Goal: Task Accomplishment & Management: Complete application form

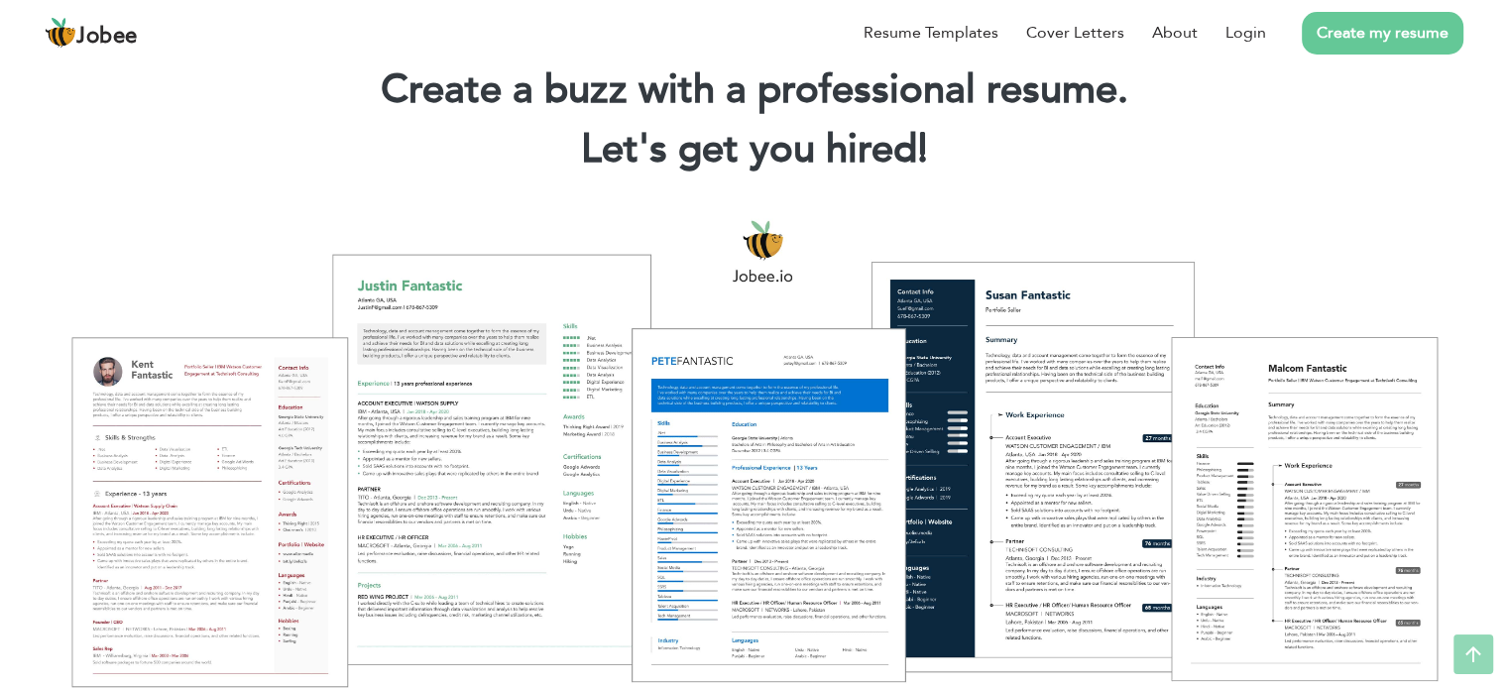
scroll to position [65, 0]
click at [1253, 22] on link "Login" at bounding box center [1246, 33] width 41 height 24
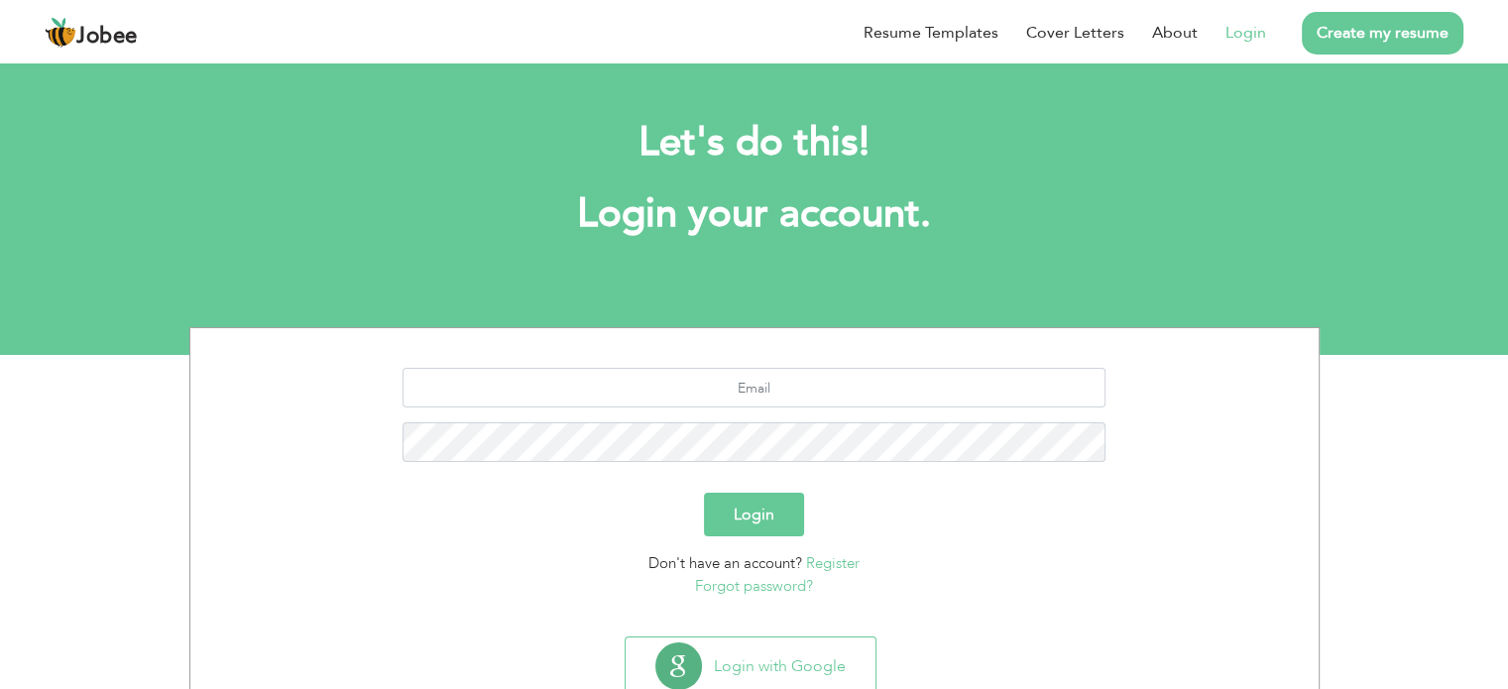
scroll to position [62, 0]
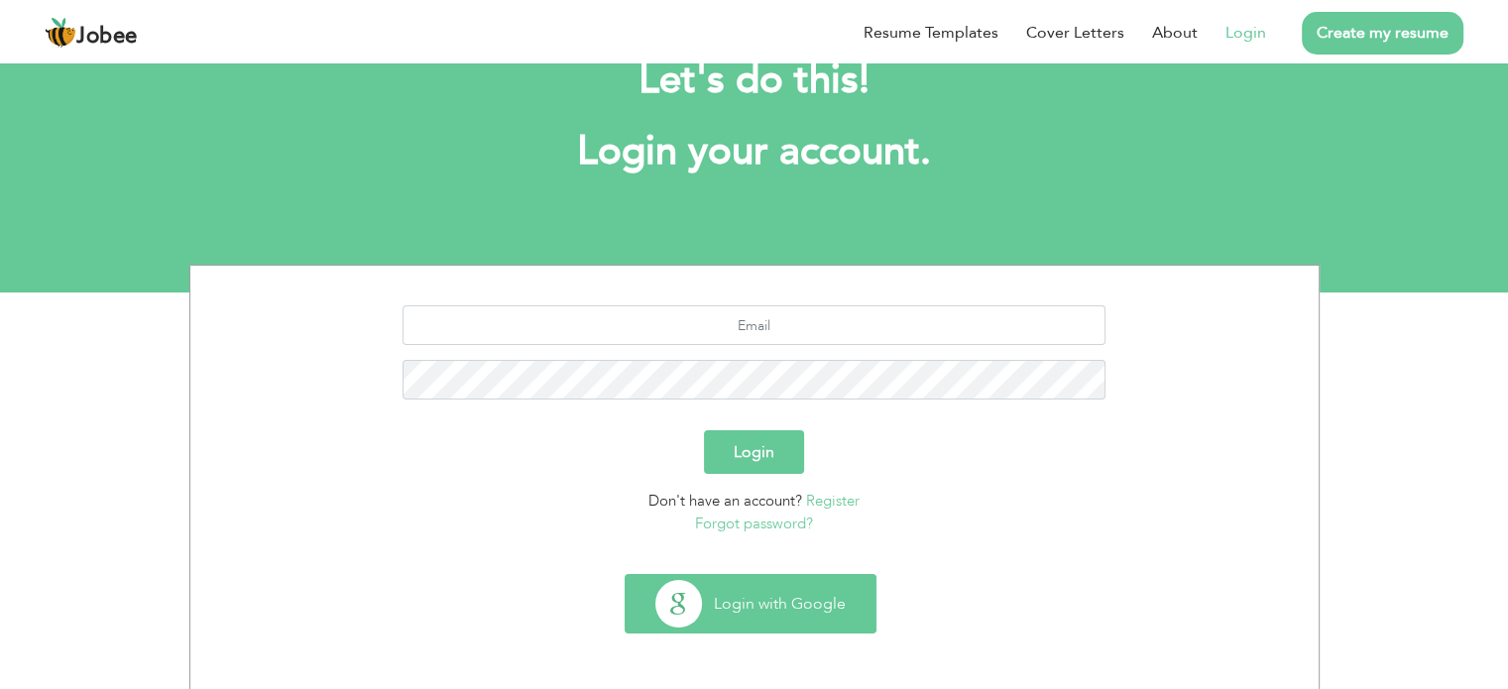
click at [762, 584] on button "Login with Google" at bounding box center [751, 604] width 250 height 58
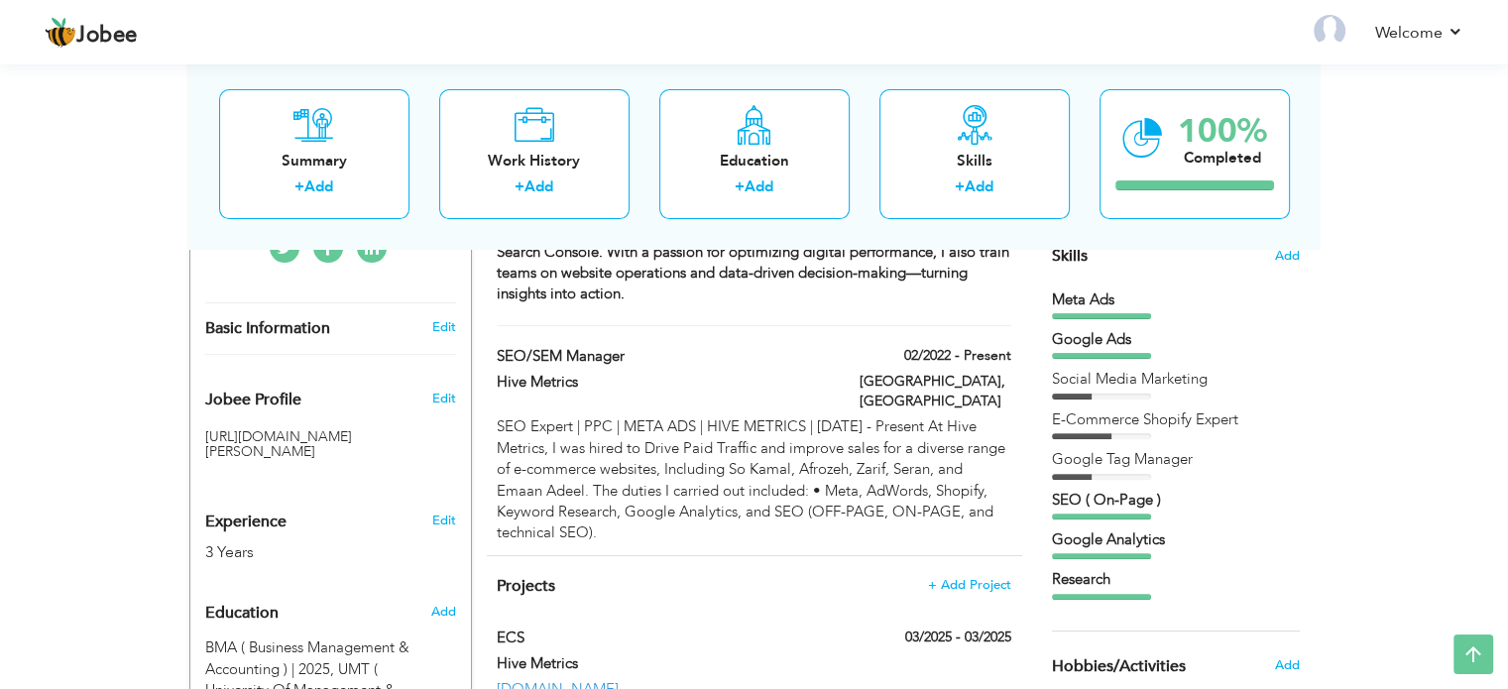
scroll to position [519, 0]
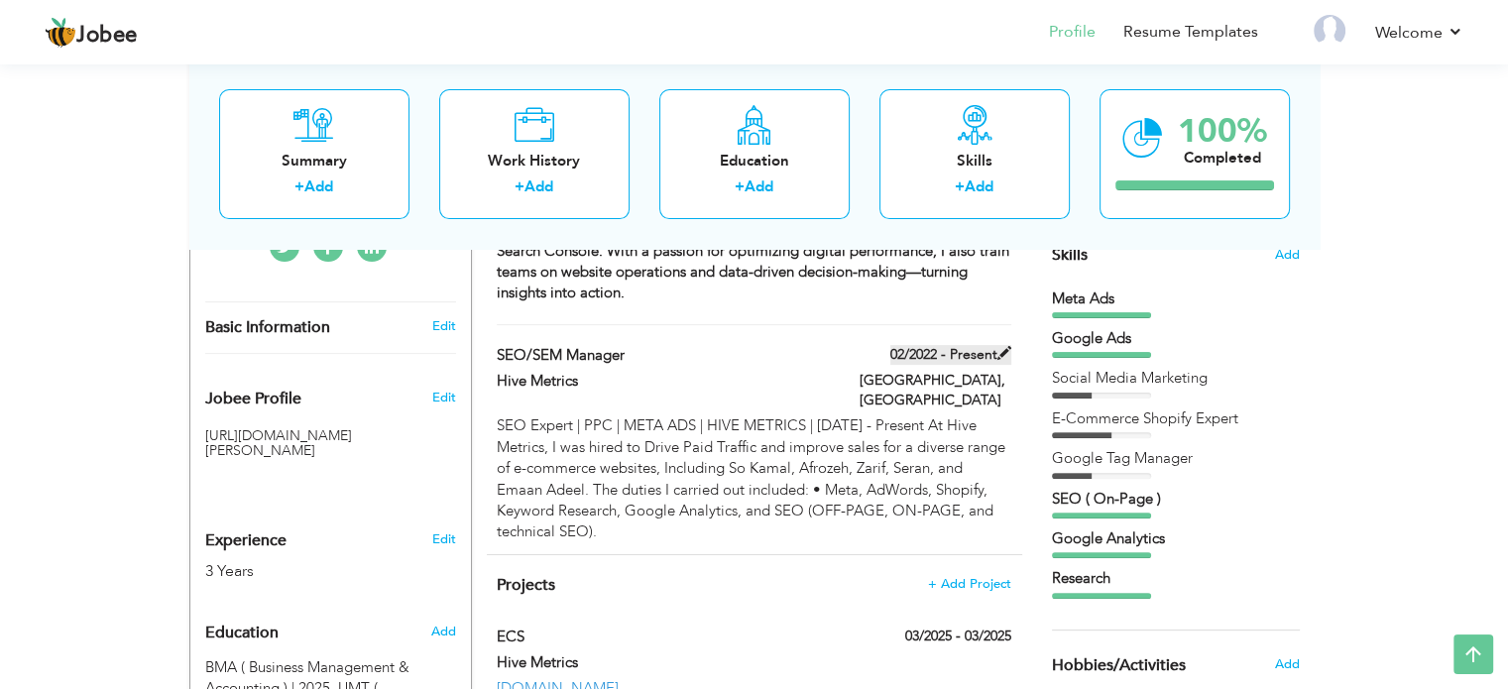
click at [1008, 346] on span at bounding box center [1005, 353] width 14 height 14
type input "SEO/SEM Manager"
type input "Hive Metrics"
type input "02/2022"
type input "[GEOGRAPHIC_DATA]"
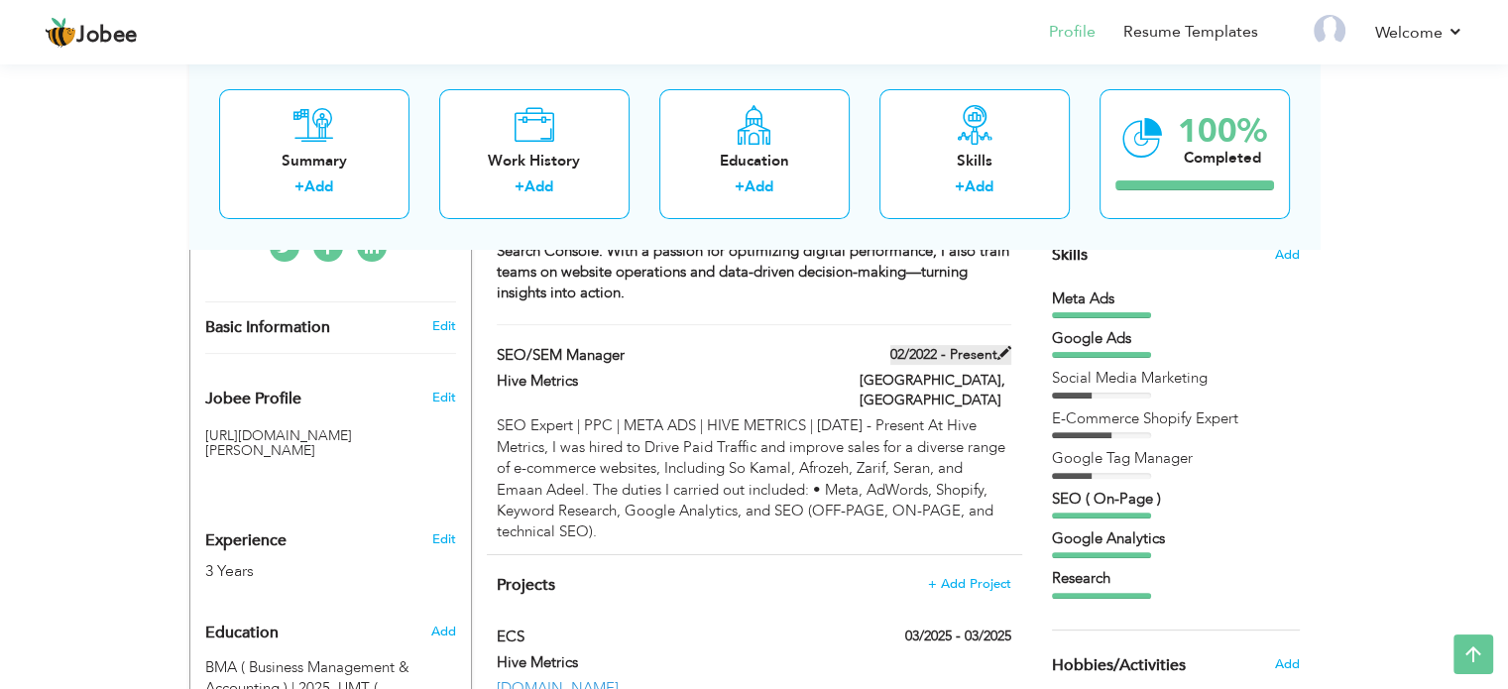
type input "[GEOGRAPHIC_DATA]"
checkbox input "true"
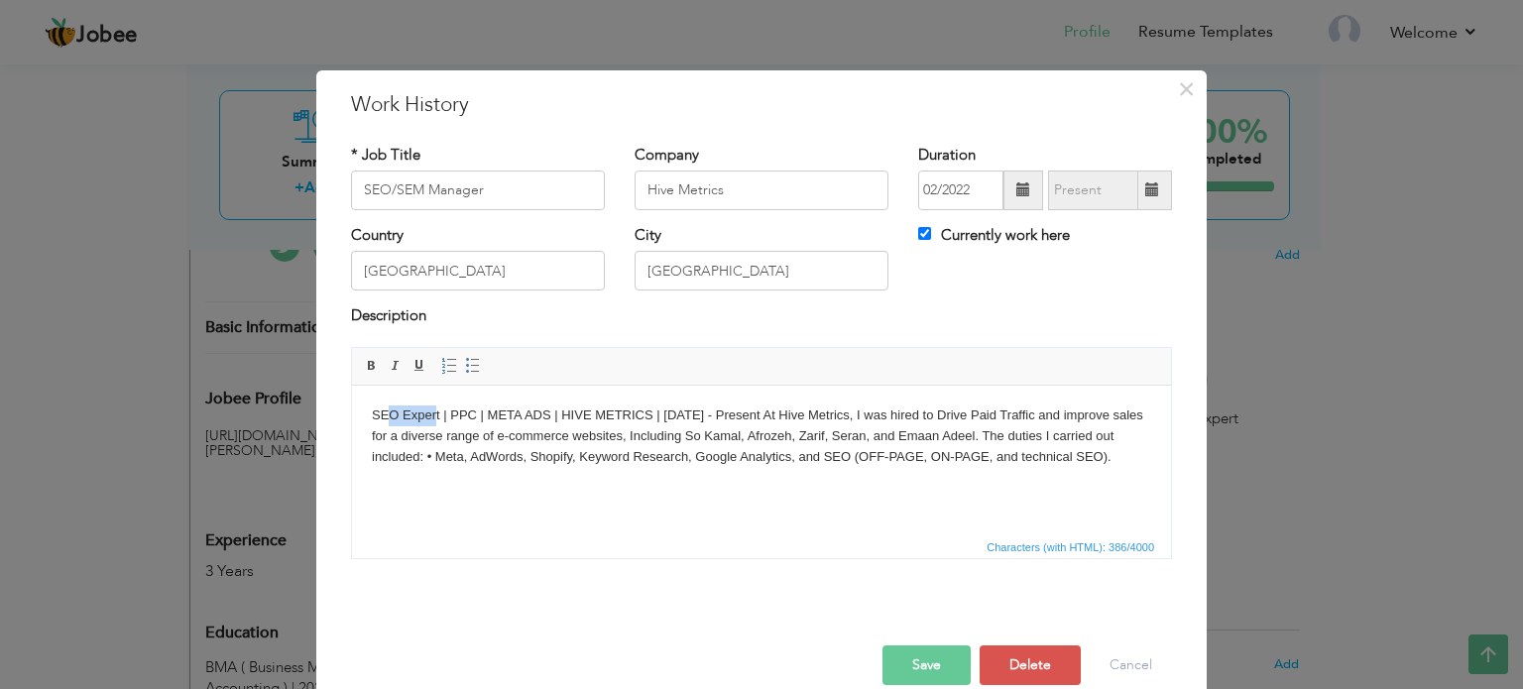
drag, startPoint x: 435, startPoint y: 417, endPoint x: 389, endPoint y: 409, distance: 47.3
click at [389, 409] on body "SEO Expert | PPC | META ADS | HIVE METRICS | Feb 2023 - Present At Hive Metrics…" at bounding box center [761, 435] width 779 height 61
click at [1068, 428] on body "Tik Tok Ads | Google Ads | META ADS | HIVE METRICS | Feb 2023 - Present At Hive…" at bounding box center [761, 435] width 779 height 61
click at [955, 433] on body "Tik Tok Ads | Google Ads | META ADS | HIVE METRICS | Feb 2023 - Present At Hive…" at bounding box center [761, 435] width 779 height 61
click at [373, 413] on body "Tik Tok Ads | Google Ads | META ADS | HIVE METRICS | Feb 2023 - Present At Hive…" at bounding box center [761, 446] width 779 height 82
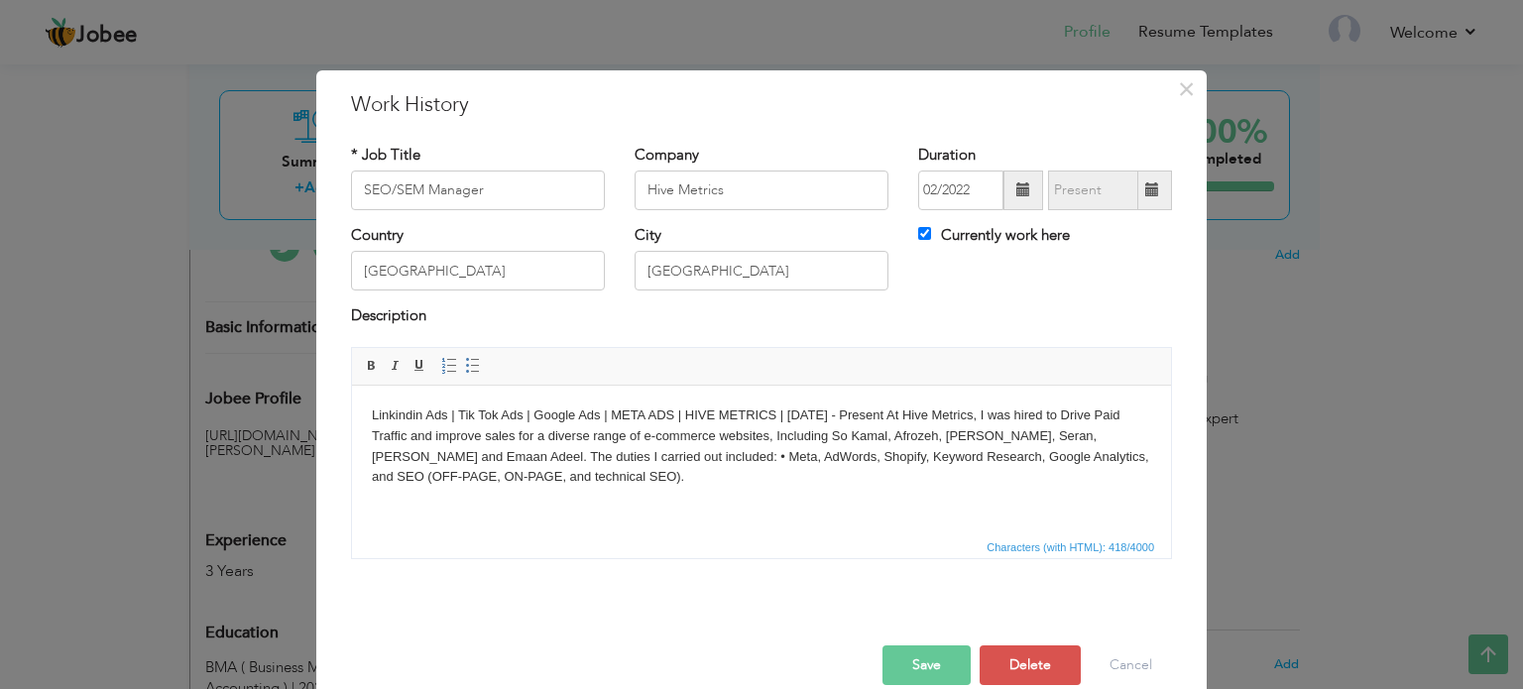
click at [635, 416] on body "Linkindin Ads | Tik Tok Ads | Google Ads | META ADS | HIVE METRICS | Feb 2023 -…" at bounding box center [761, 446] width 779 height 82
click at [389, 420] on body "Linkindin Ads | Tik Tok Ads | Google Ads | Meta Ads | HIVE METRICS | [DATE] - P…" at bounding box center [761, 446] width 779 height 82
click at [924, 657] on button "Save" at bounding box center [927, 666] width 88 height 40
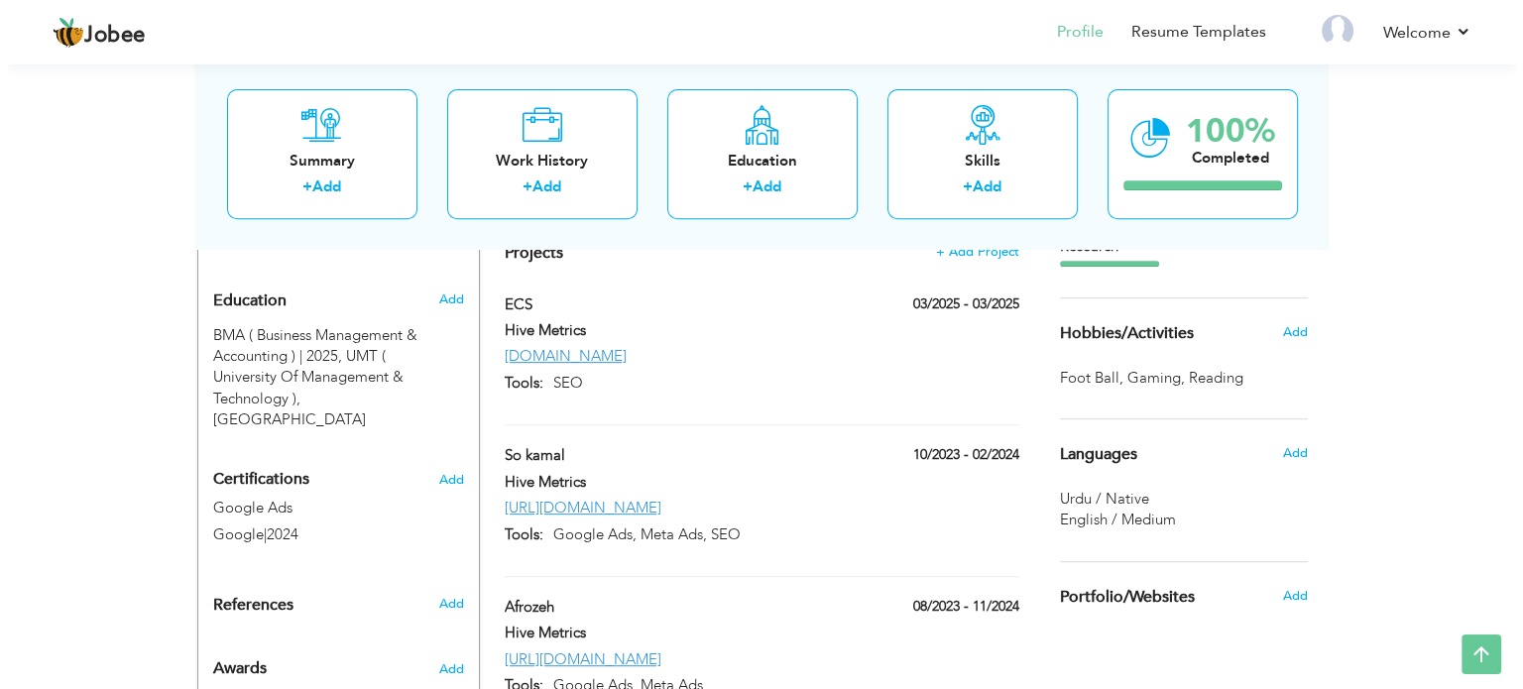
scroll to position [865, 0]
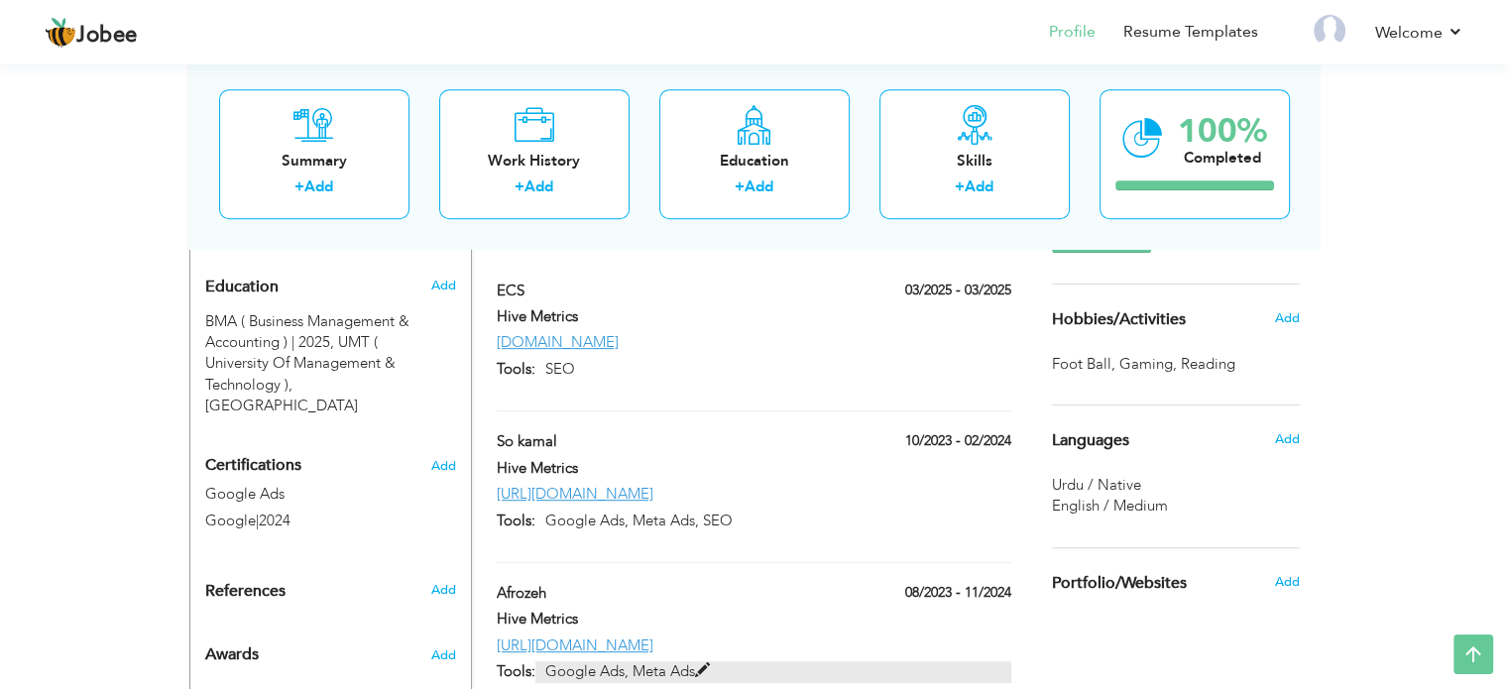
click at [706, 663] on span at bounding box center [702, 670] width 15 height 15
type input "Afrozeh"
type input "Hive Metrics"
type input "08/2023"
type input "11/2024"
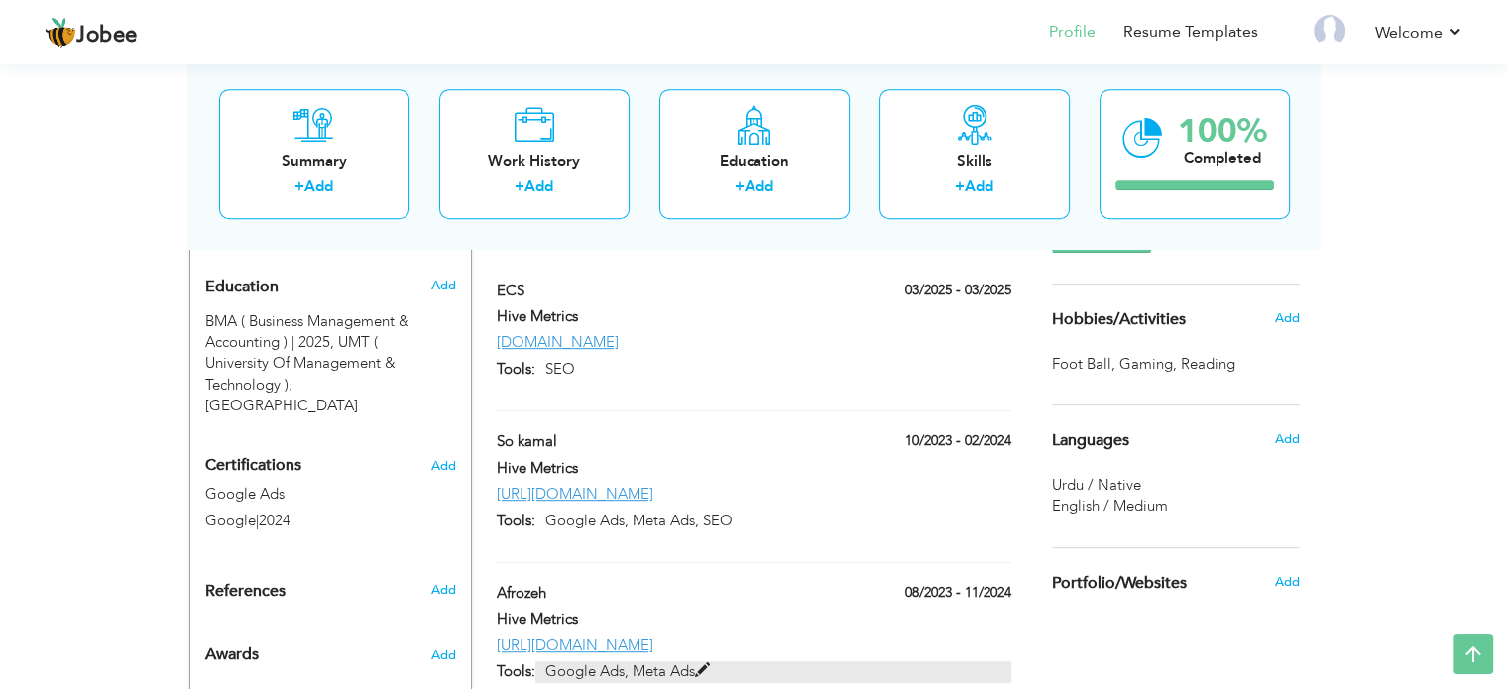
type input "[URL][DOMAIN_NAME]"
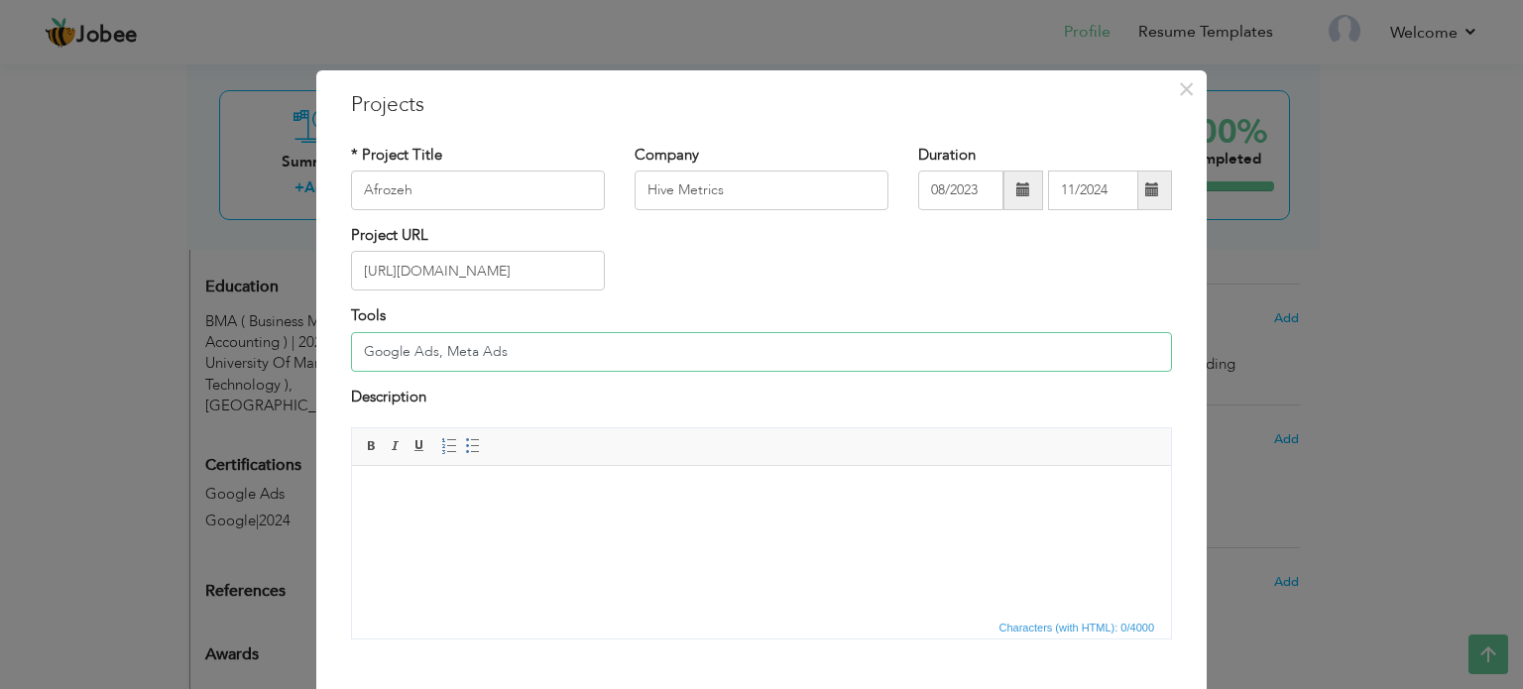
click at [501, 355] on input "Google Ads, Meta Ads" at bounding box center [761, 352] width 821 height 40
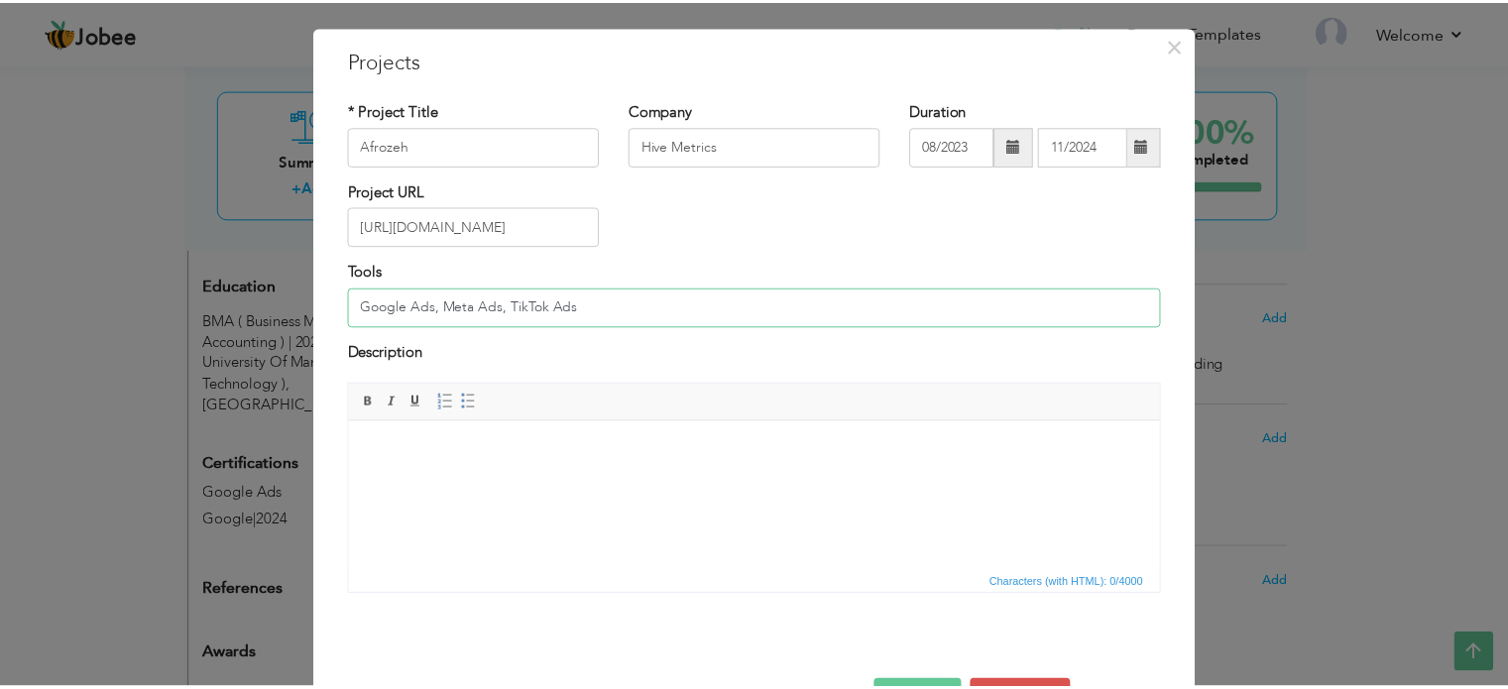
scroll to position [110, 0]
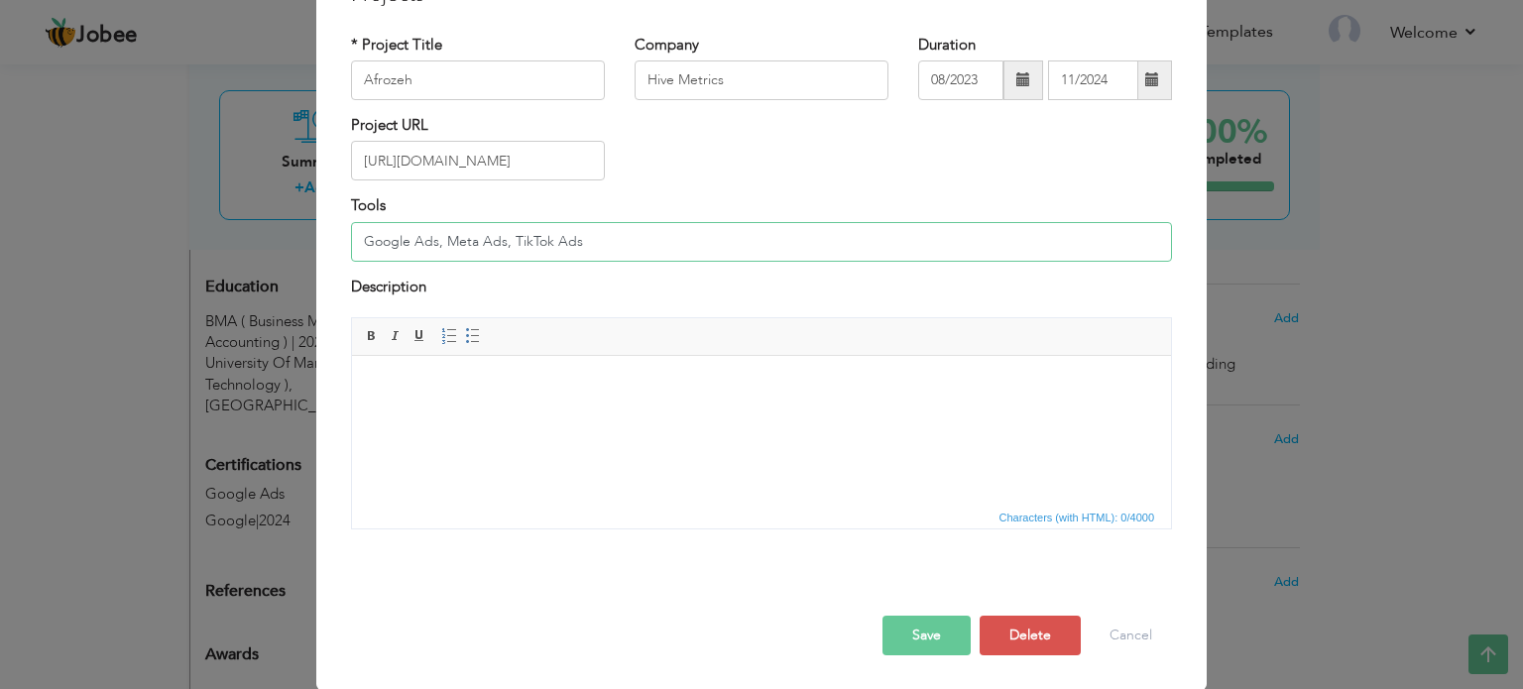
type input "Google Ads, Meta Ads, TikTok Ads"
click at [933, 626] on button "Save" at bounding box center [927, 636] width 88 height 40
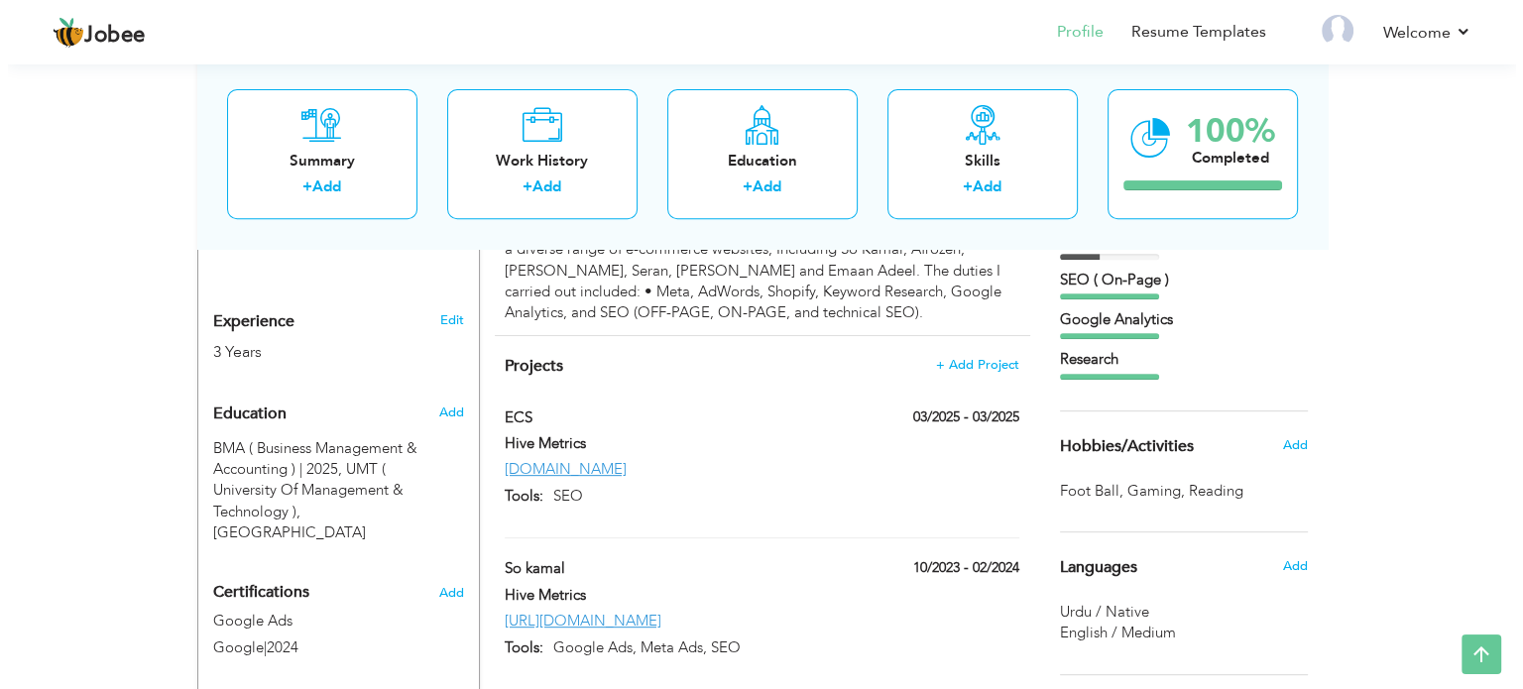
scroll to position [662, 0]
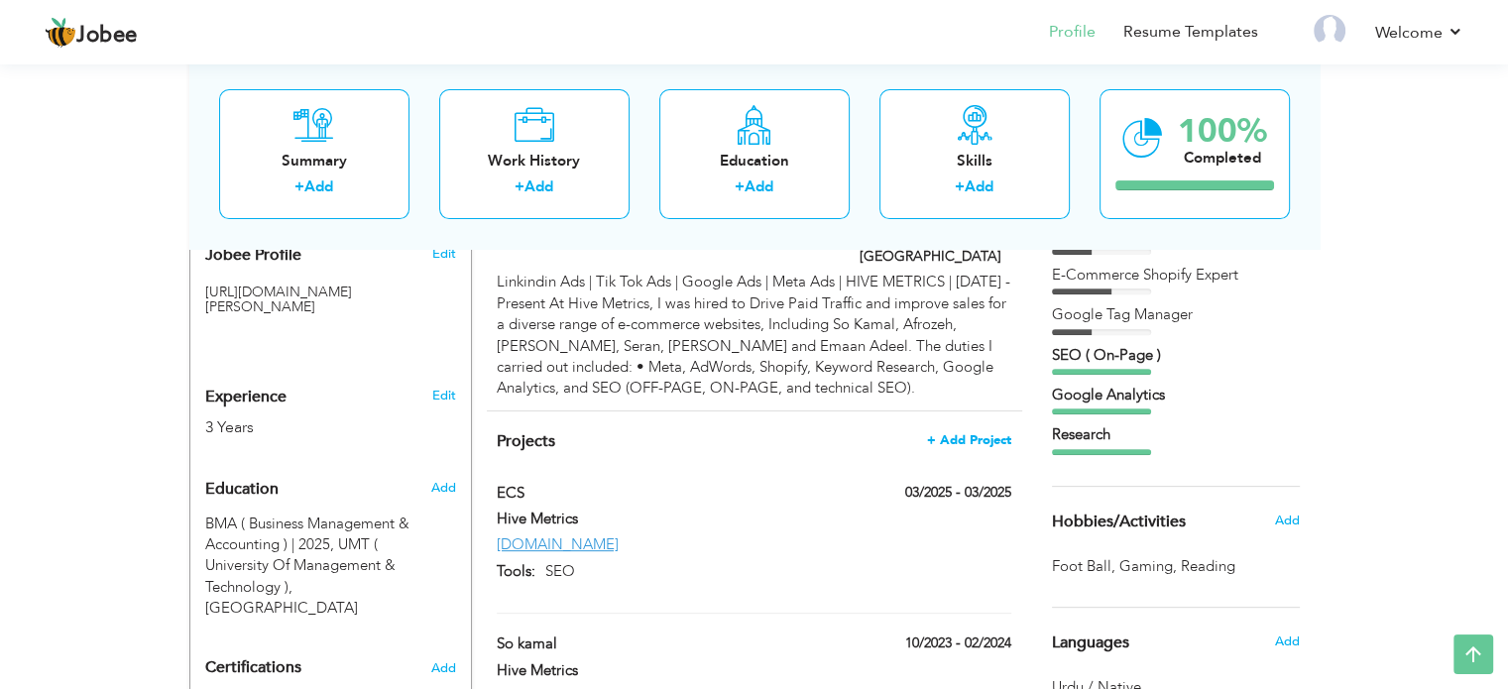
click at [950, 433] on span "+ Add Project" at bounding box center [969, 440] width 84 height 14
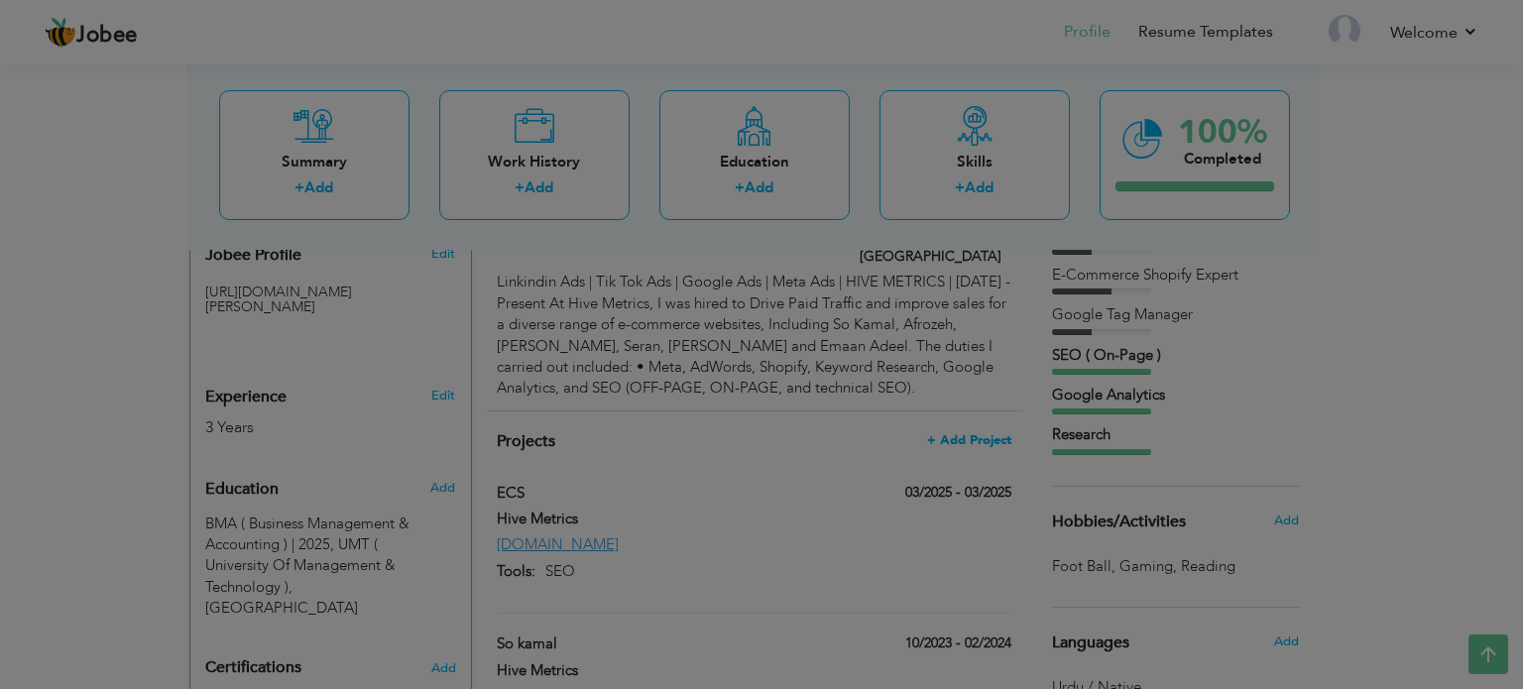
scroll to position [0, 0]
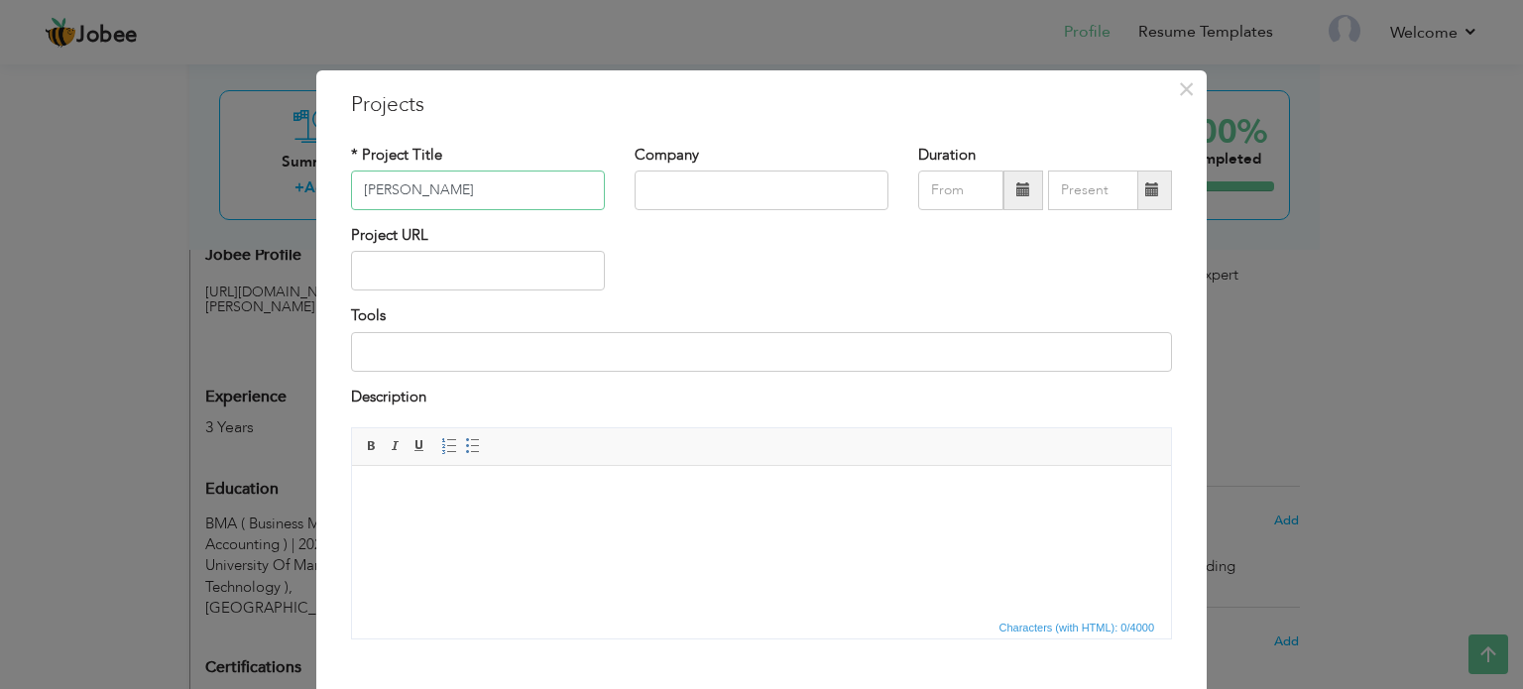
type input "[PERSON_NAME]"
type input "Hive MEtrics"
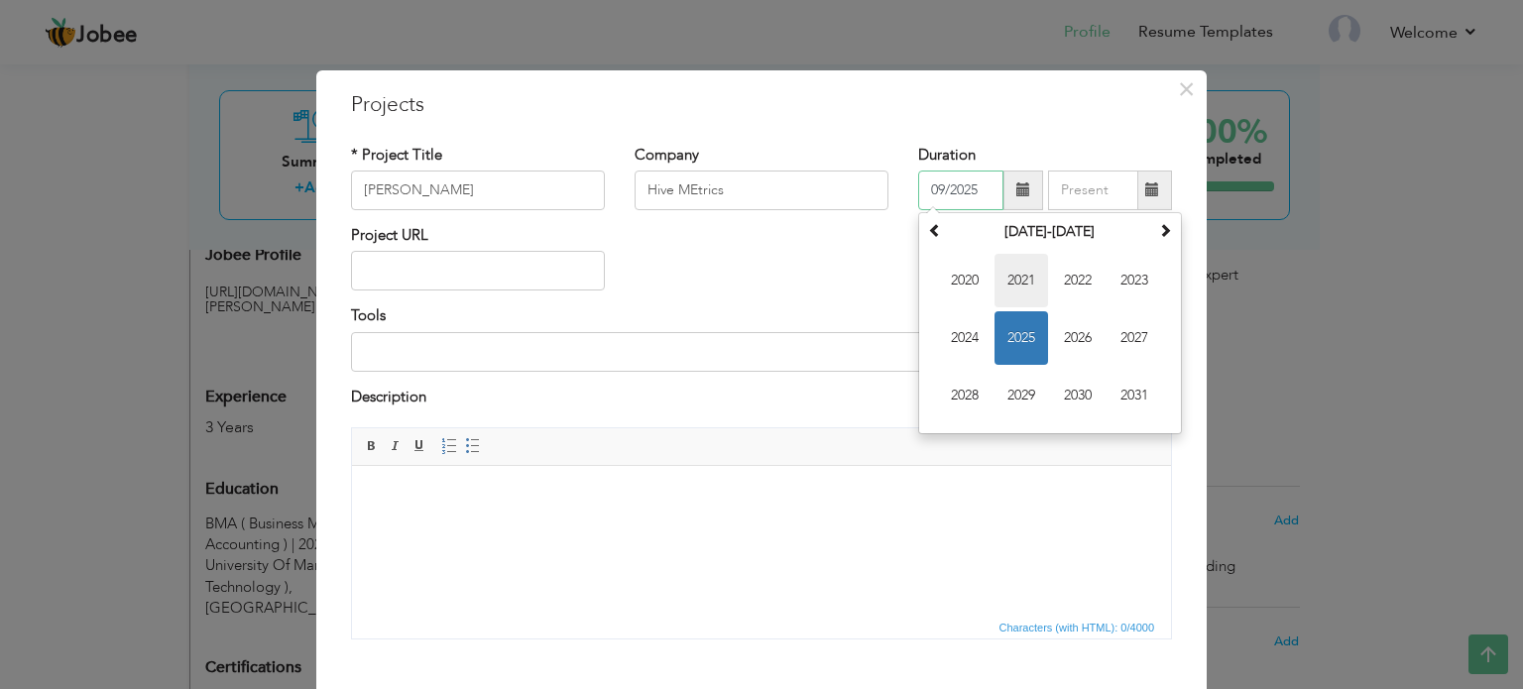
click at [1015, 275] on span "2021" at bounding box center [1022, 281] width 54 height 54
click at [1158, 233] on span at bounding box center [1165, 230] width 14 height 14
click at [1053, 297] on span "Mar" at bounding box center [1078, 281] width 54 height 54
type input "03/2022"
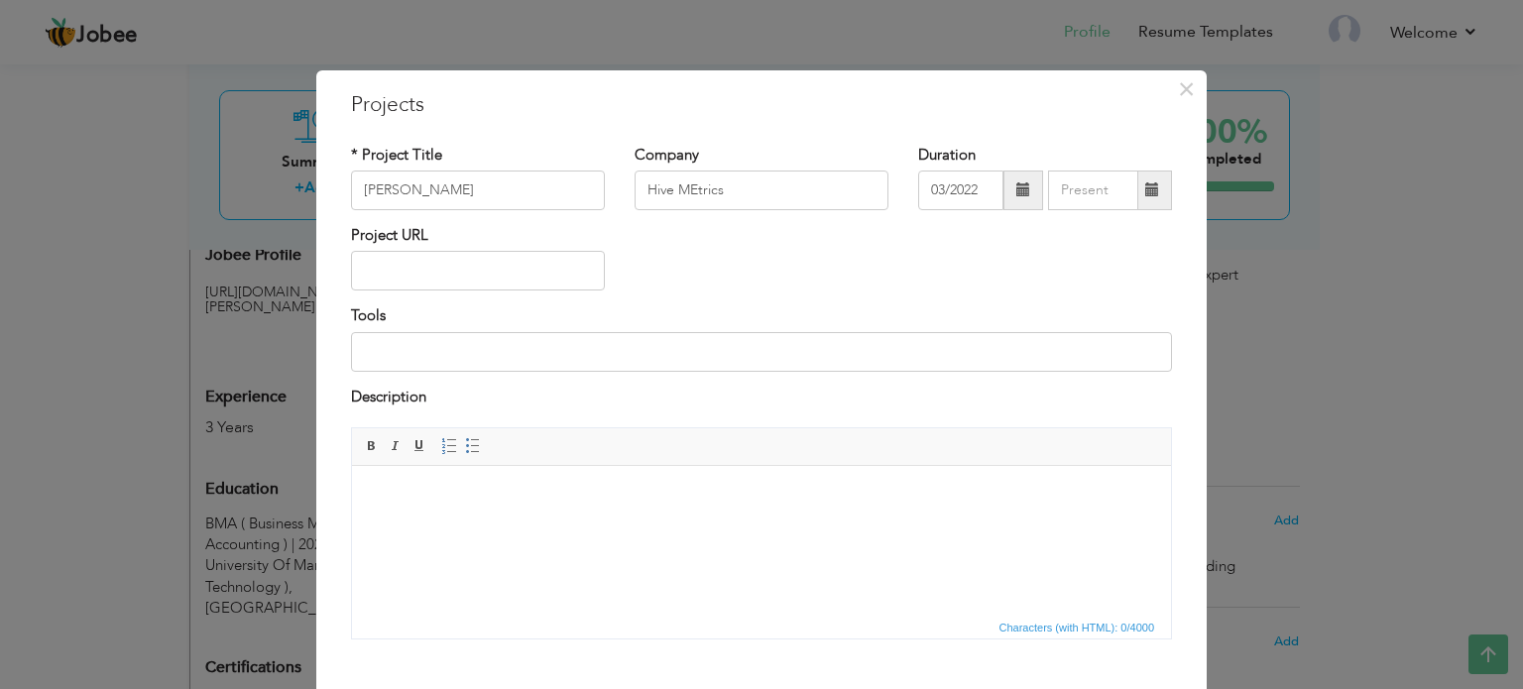
click at [1154, 196] on span at bounding box center [1153, 191] width 39 height 40
type input "09/2025"
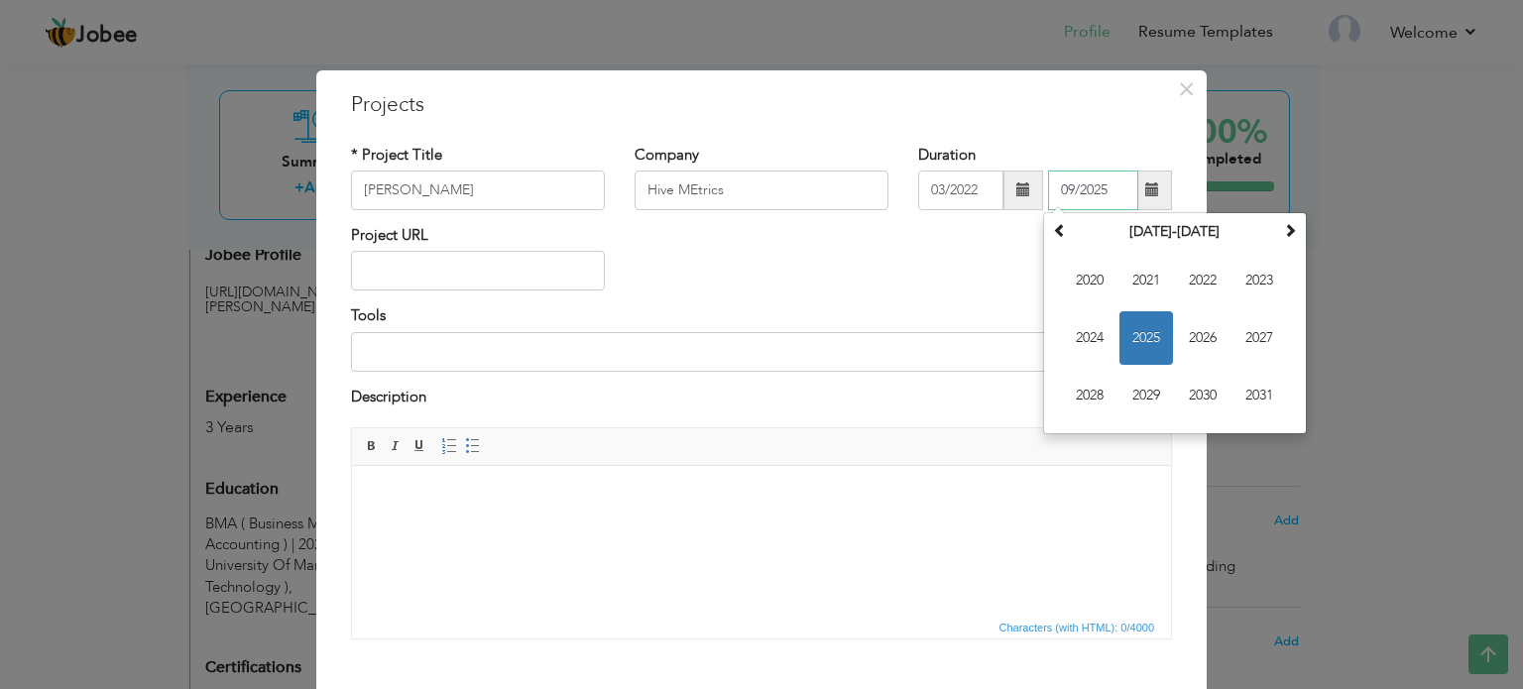
click at [1124, 344] on span "2025" at bounding box center [1147, 338] width 54 height 54
click at [1087, 392] on span "Sep" at bounding box center [1090, 396] width 54 height 54
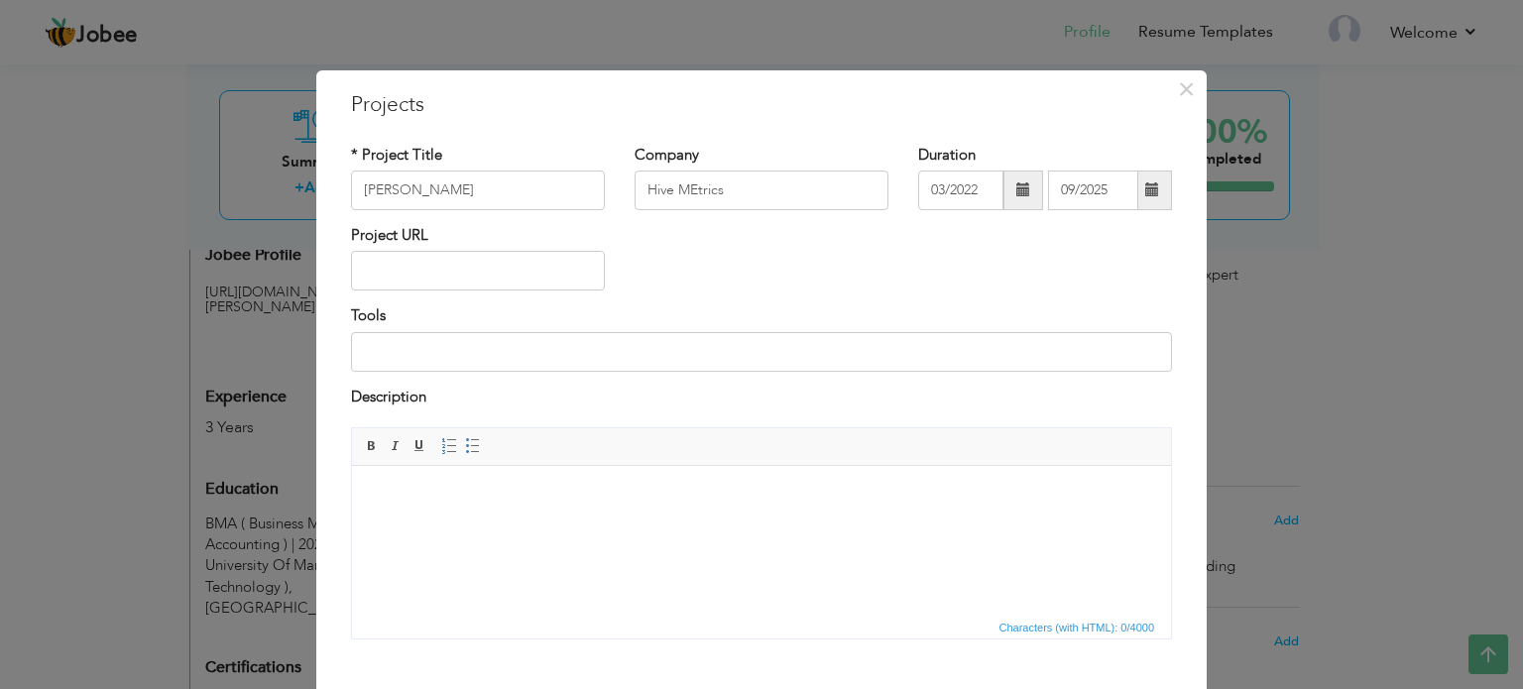
click at [468, 248] on div "Project URL" at bounding box center [478, 257] width 254 height 65
click at [445, 273] on input "text" at bounding box center [478, 271] width 254 height 40
paste input "[URL][DOMAIN_NAME]"
type input "[URL][DOMAIN_NAME]"
click at [449, 340] on input at bounding box center [761, 352] width 821 height 40
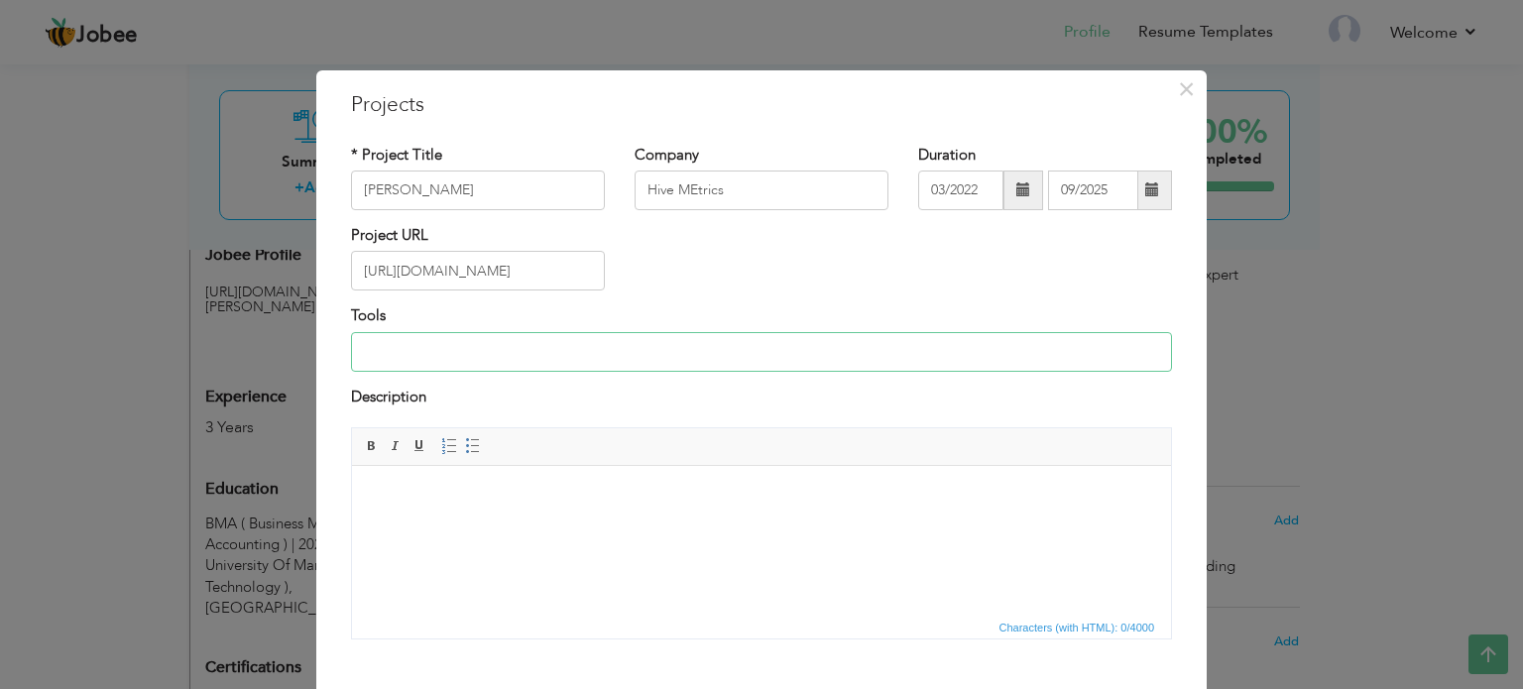
type input "Google Ads, Meta Ads, TikTok Ads"
click at [524, 523] on html at bounding box center [761, 496] width 819 height 60
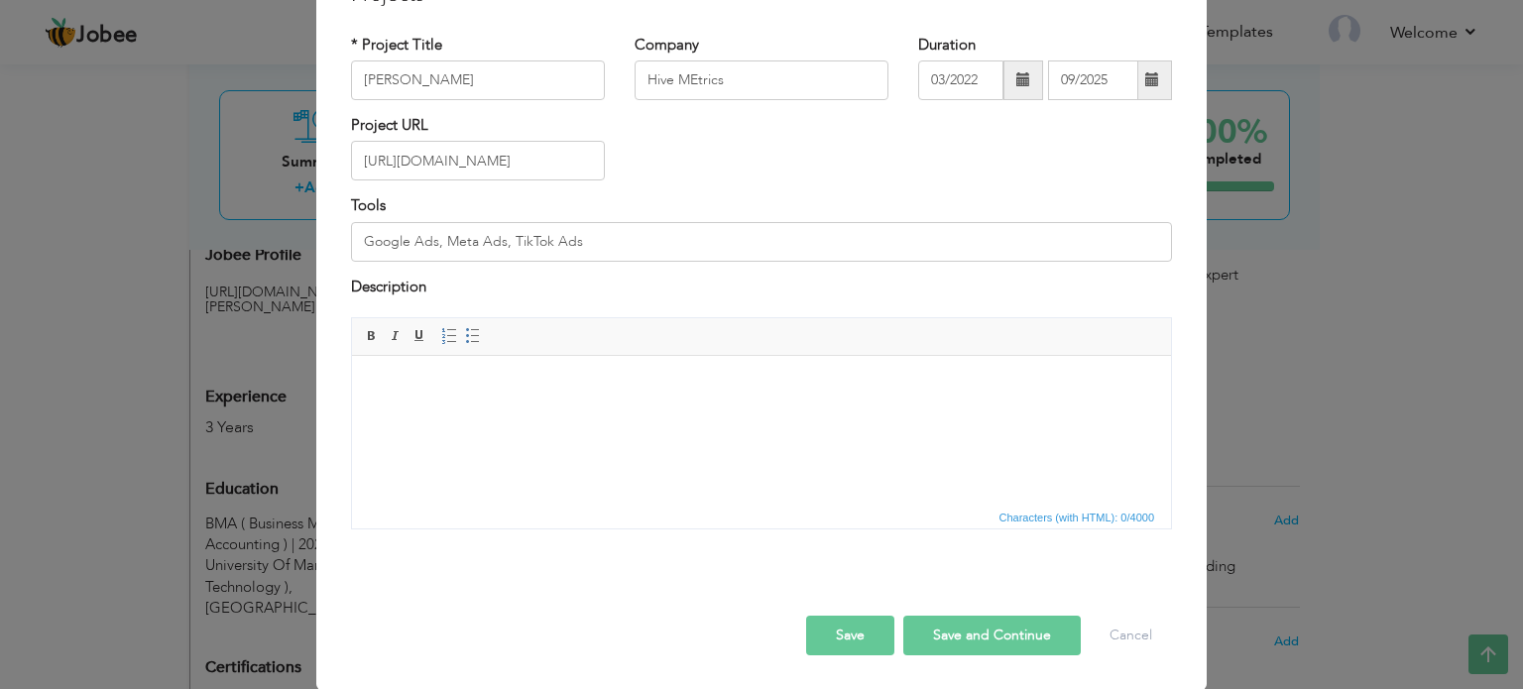
click at [998, 630] on button "Save and Continue" at bounding box center [992, 636] width 178 height 40
type input "Hive Metrics"
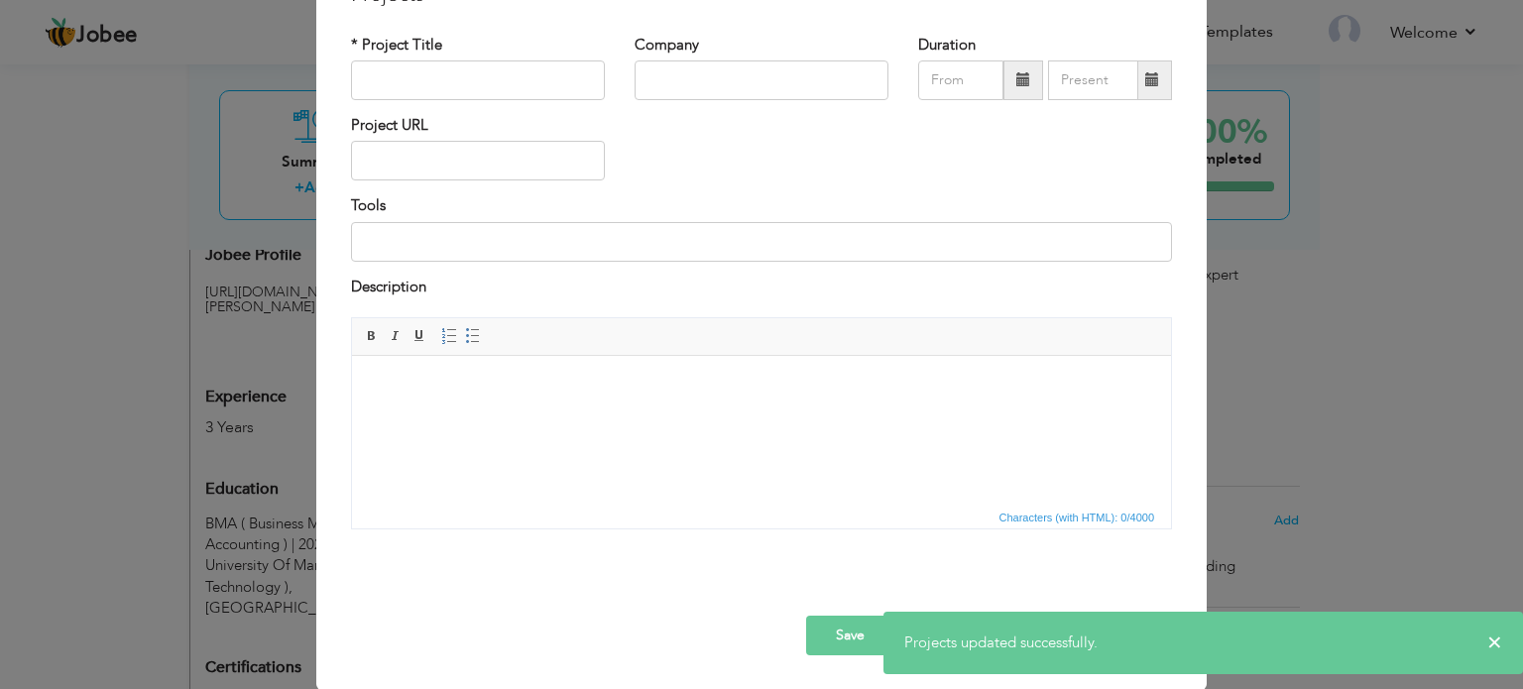
click at [867, 619] on button "Save" at bounding box center [850, 636] width 88 height 40
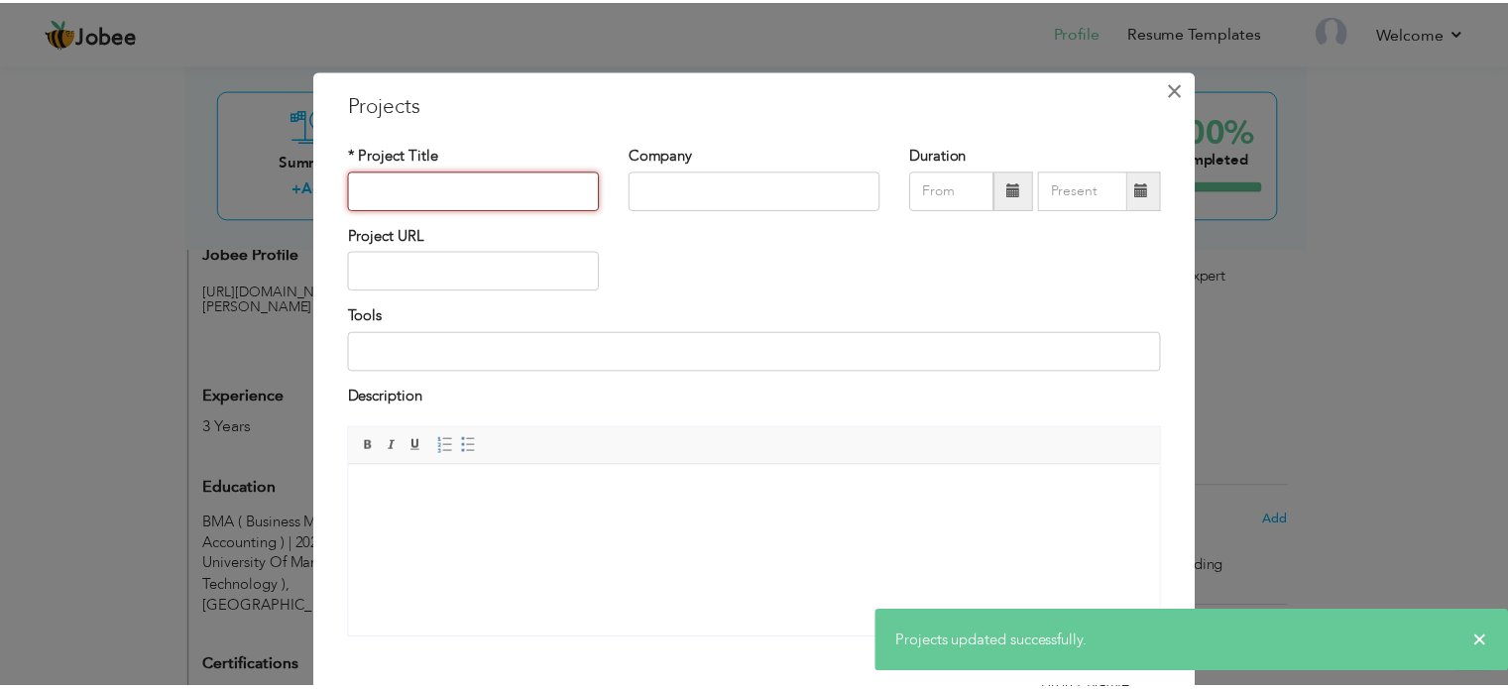
scroll to position [0, 0]
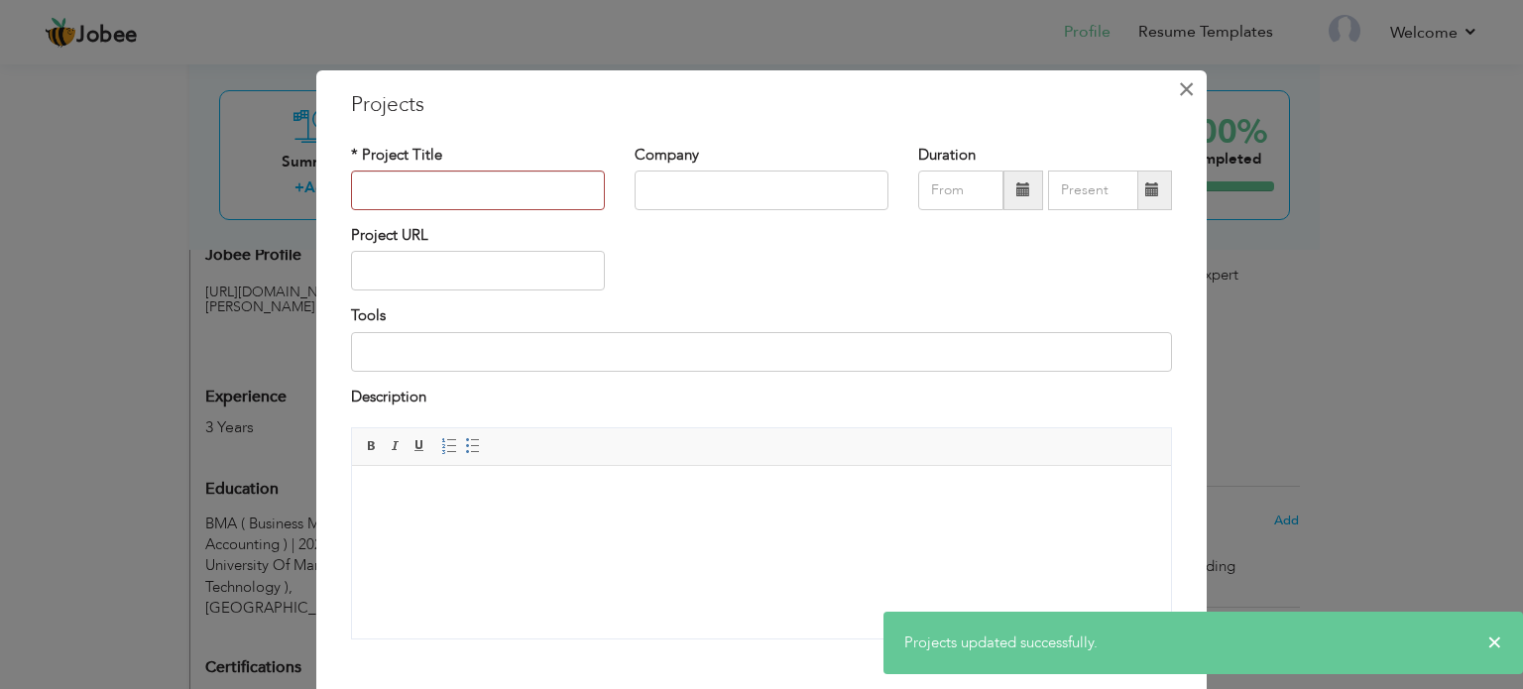
click at [1178, 84] on span "×" at bounding box center [1186, 89] width 17 height 36
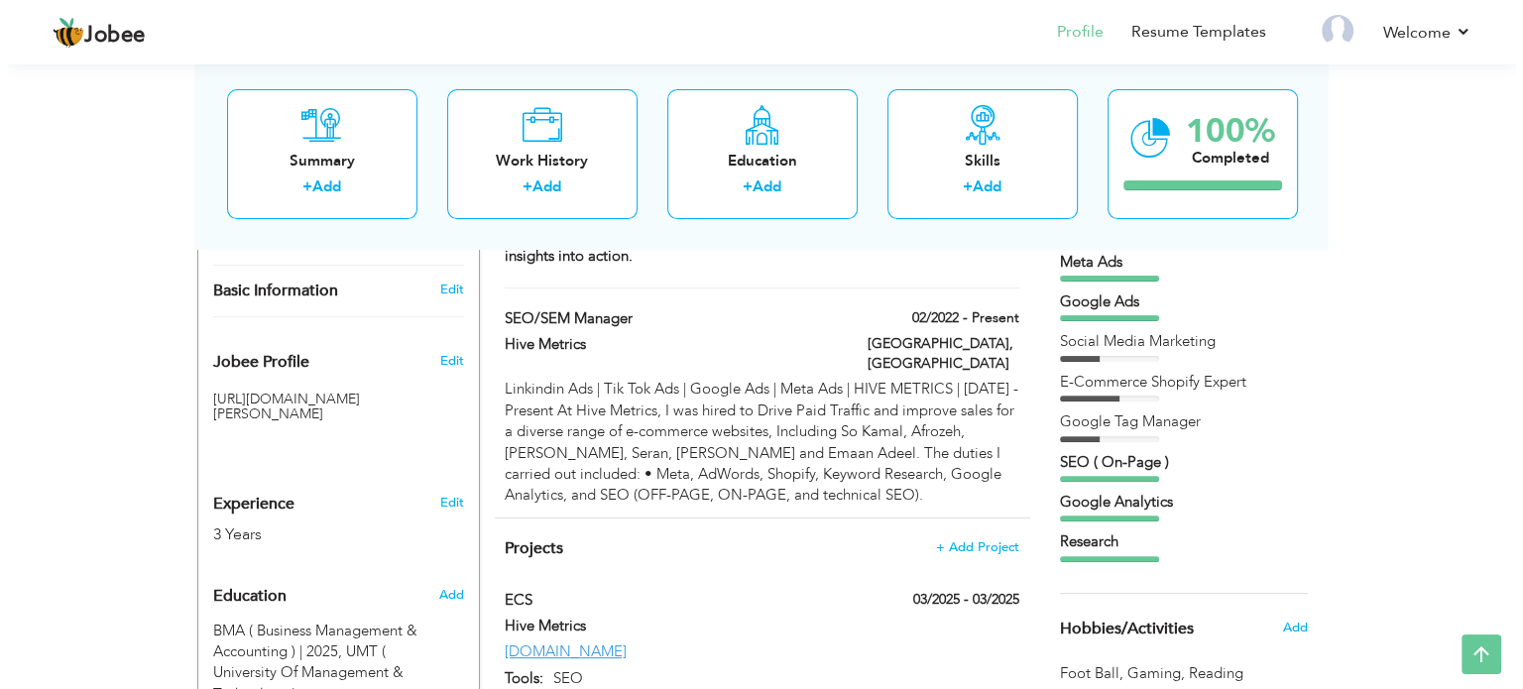
scroll to position [552, 0]
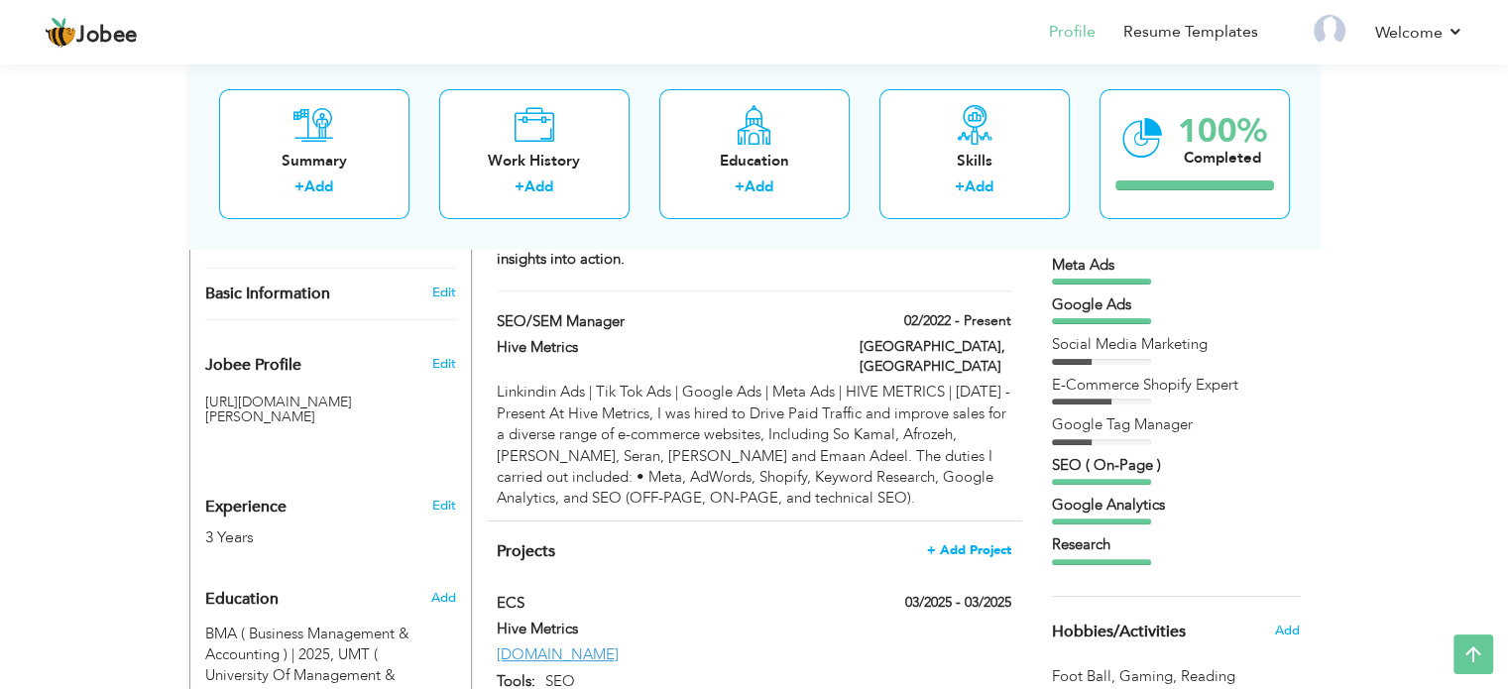
click at [989, 543] on span "+ Add Project" at bounding box center [969, 550] width 84 height 14
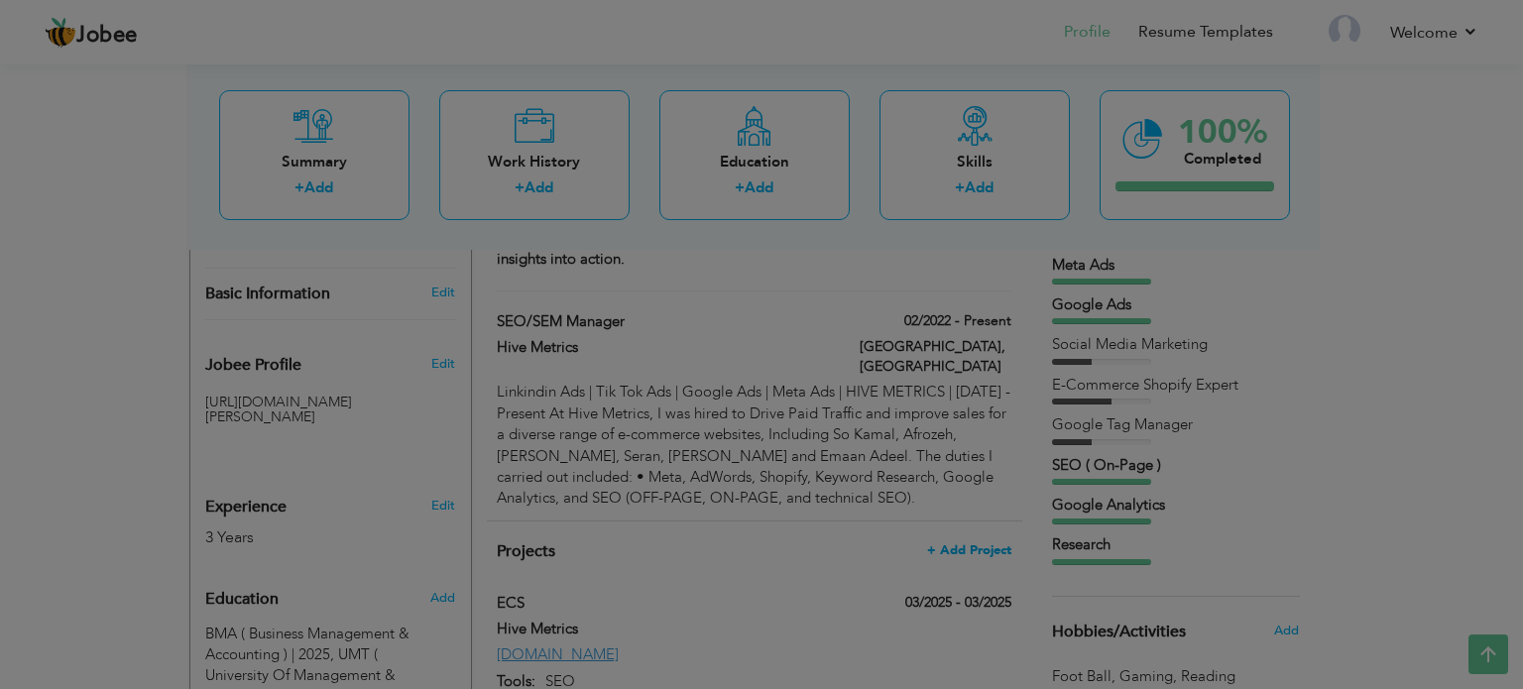
scroll to position [0, 0]
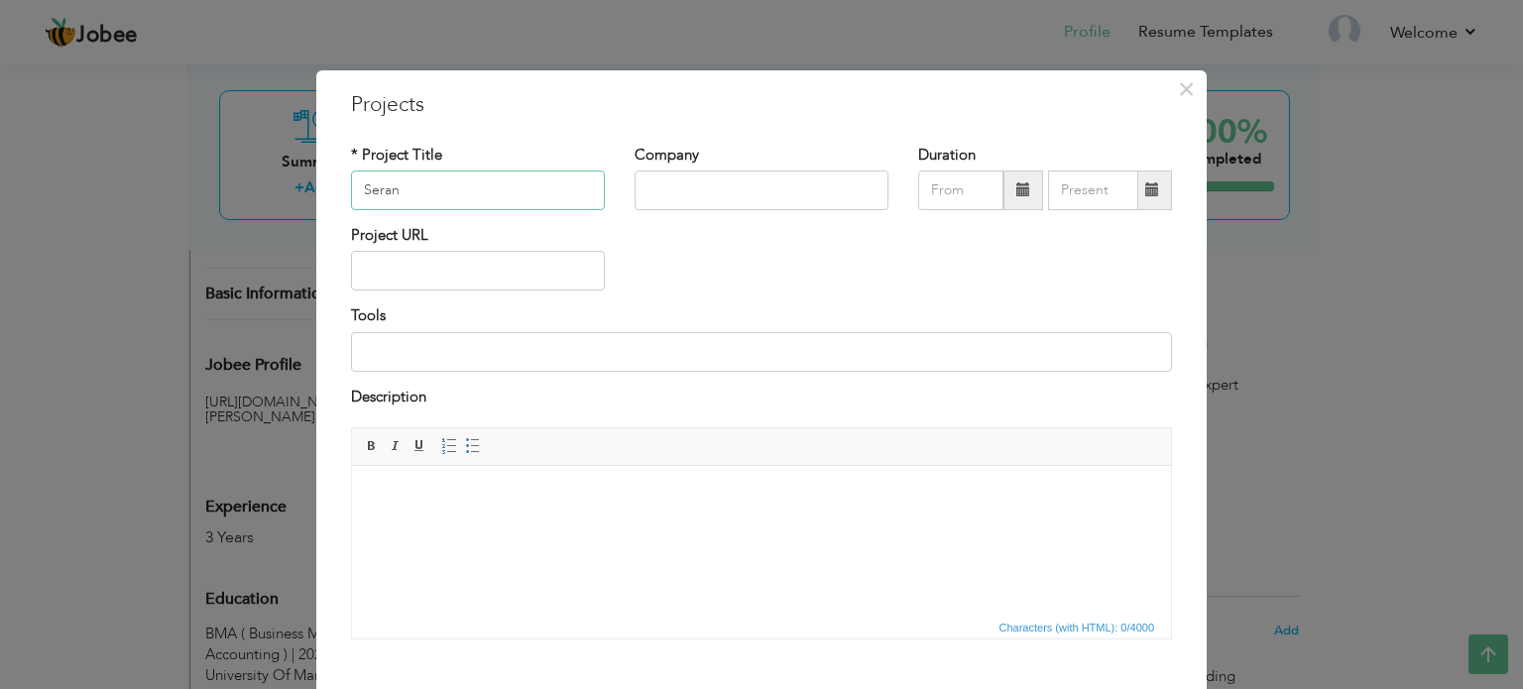
type input "Seran"
type input "Hive Metrics"
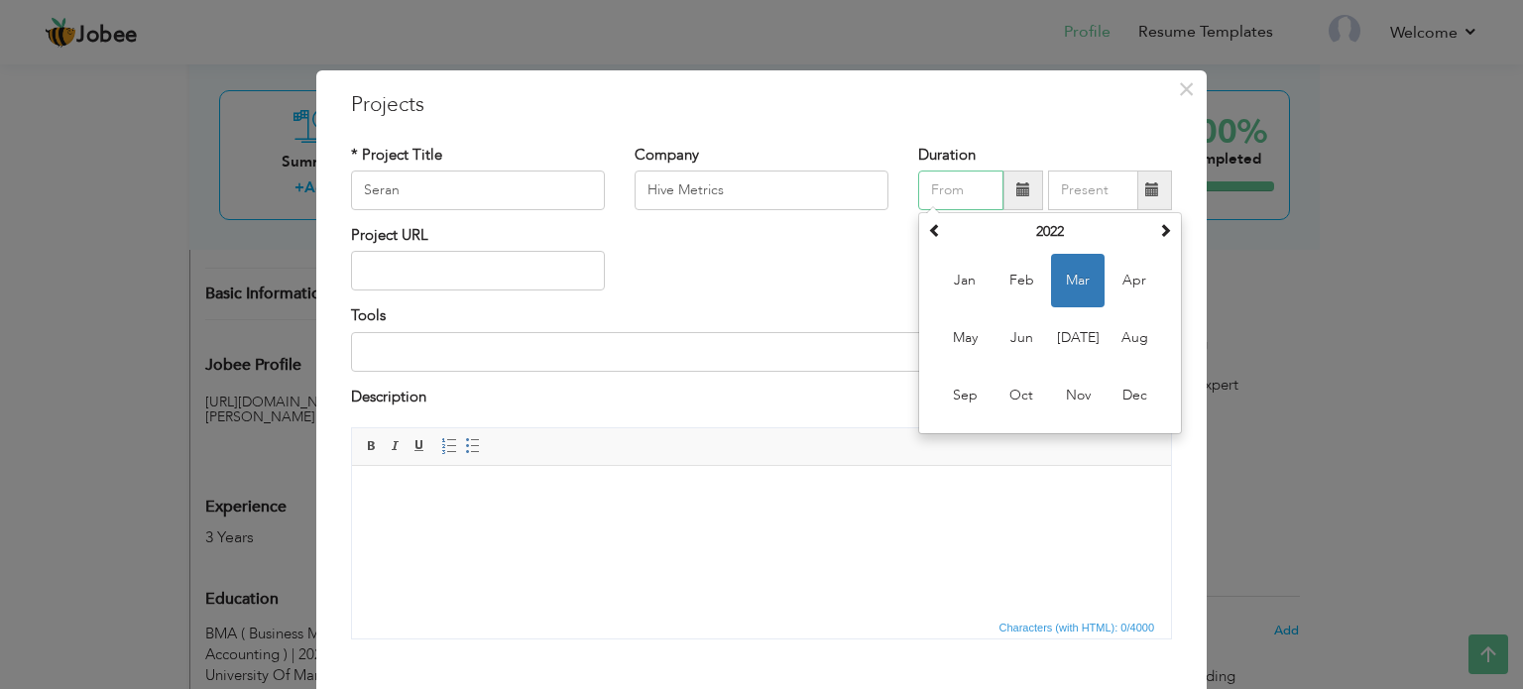
click at [1080, 278] on span "Mar" at bounding box center [1078, 281] width 54 height 54
type input "03/2022"
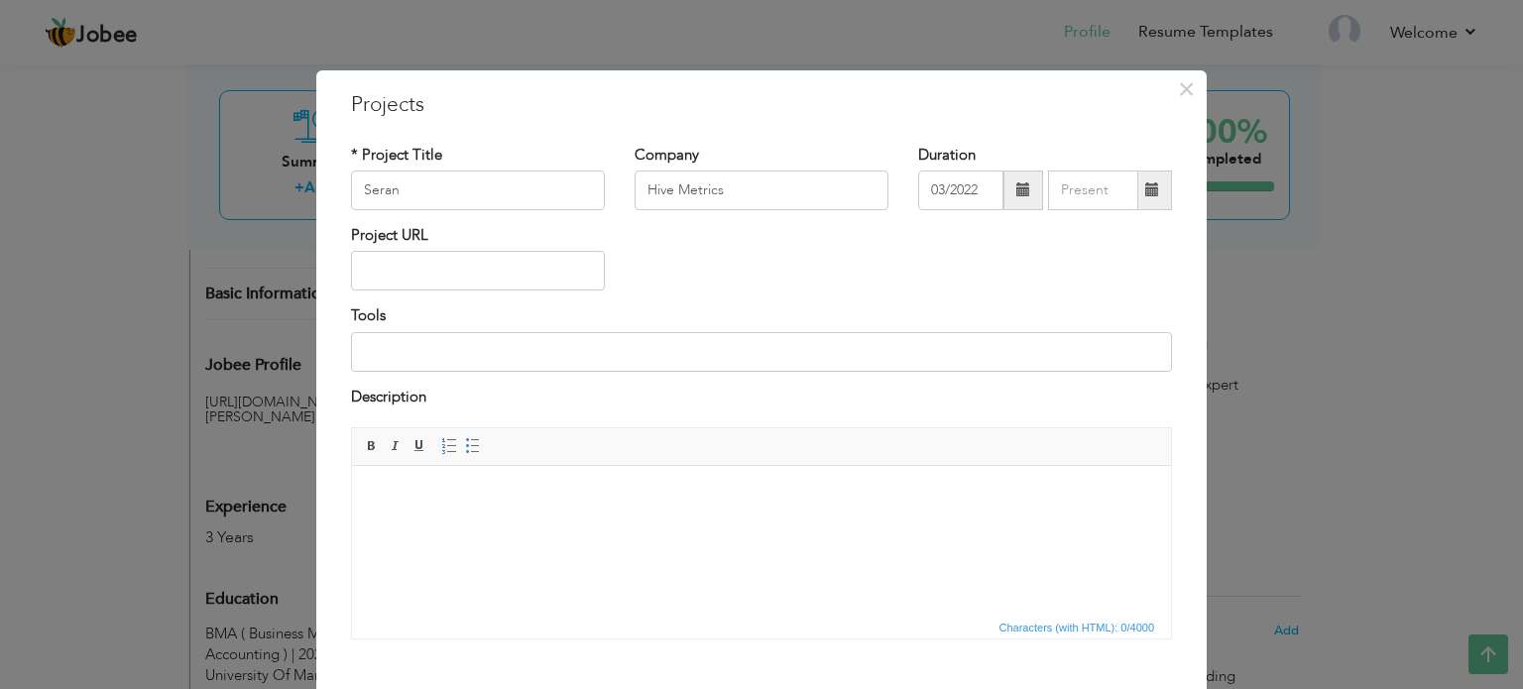
click at [1145, 194] on span at bounding box center [1152, 189] width 14 height 14
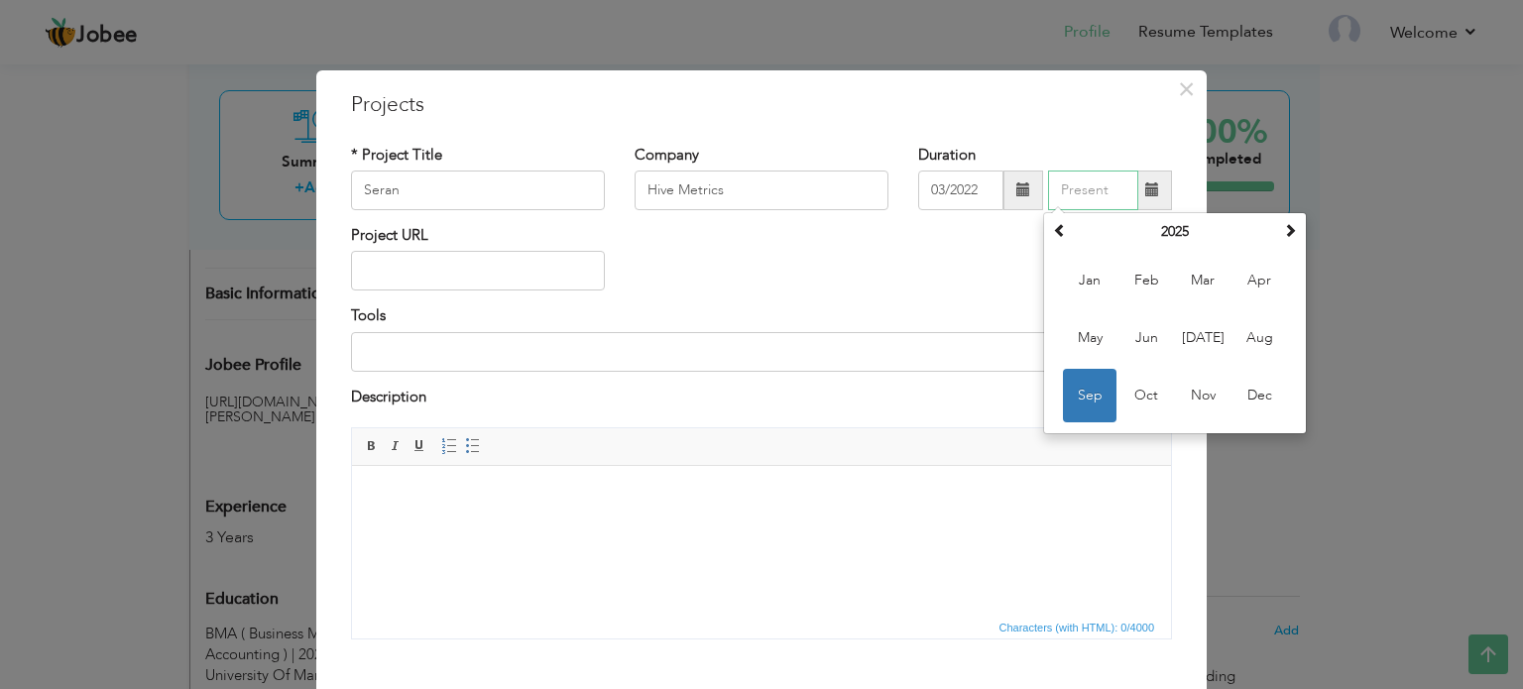
click at [1093, 390] on span "Sep" at bounding box center [1090, 396] width 54 height 54
type input "09/2025"
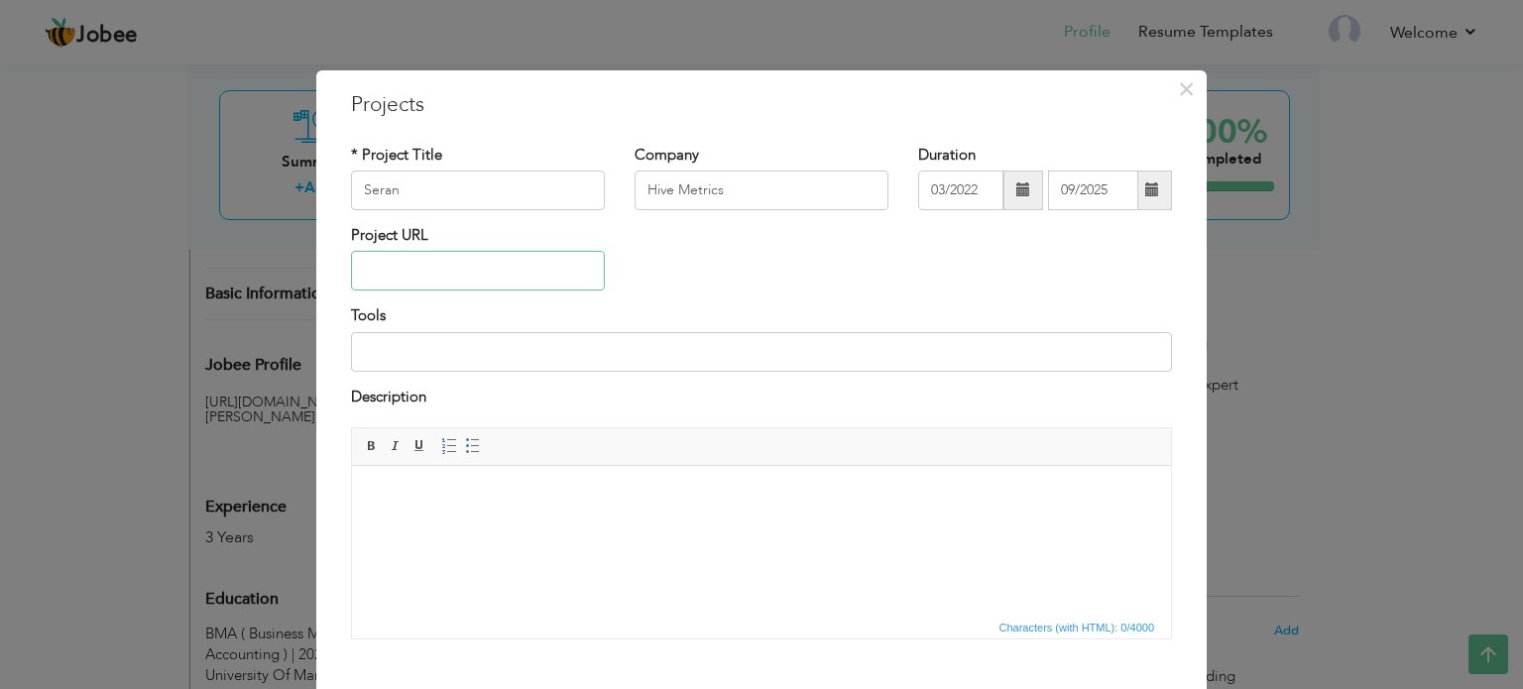
click at [486, 273] on input "text" at bounding box center [478, 271] width 254 height 40
paste input "[URL][DOMAIN_NAME]"
type input "[URL][DOMAIN_NAME]"
click at [452, 369] on input at bounding box center [761, 352] width 821 height 40
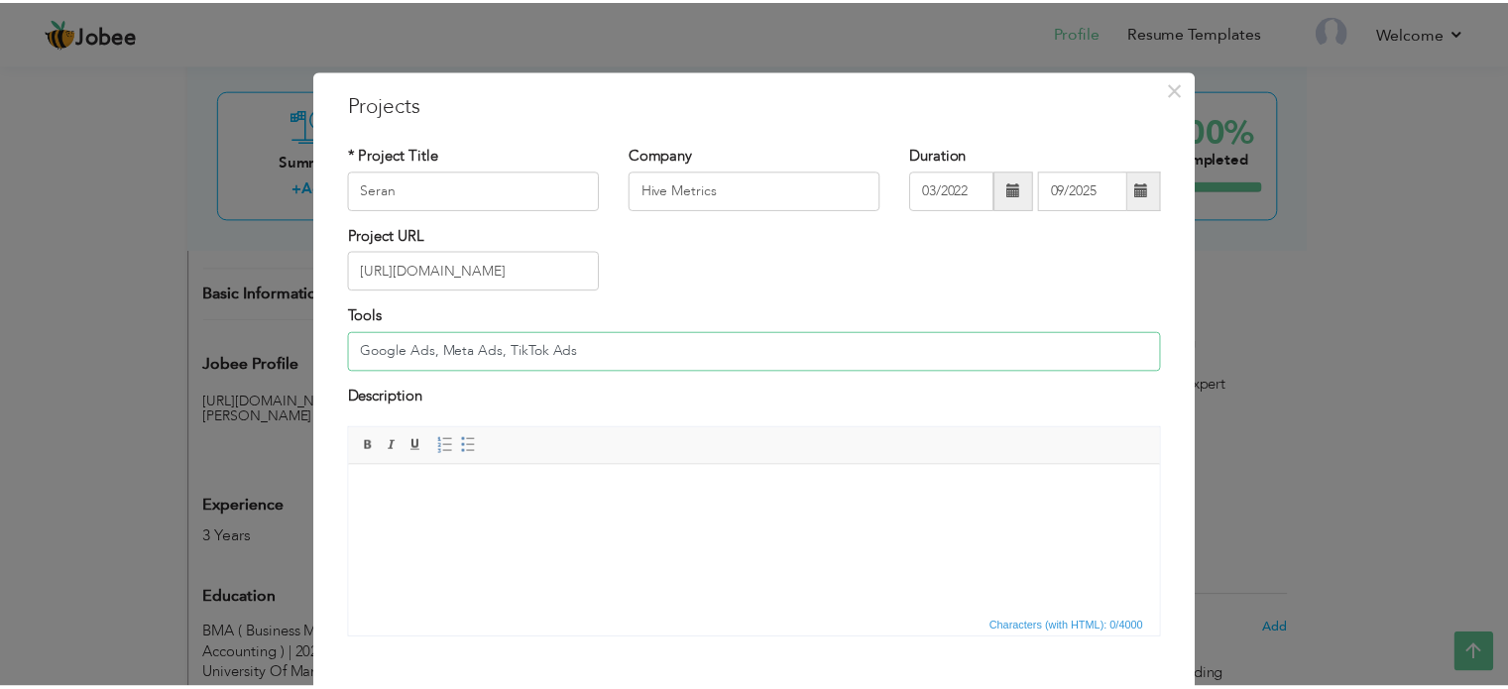
scroll to position [110, 0]
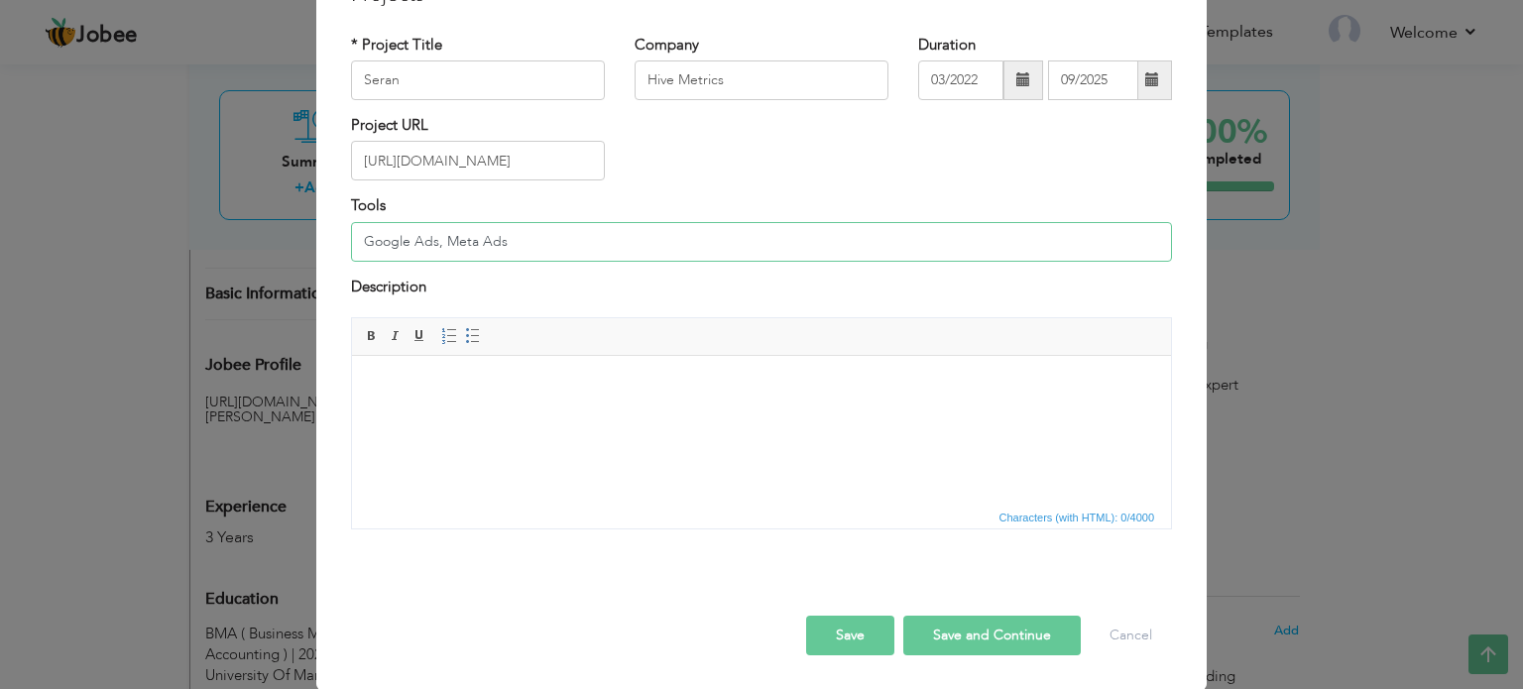
type input "Google Ads, Meta Ads"
click at [841, 630] on button "Save" at bounding box center [850, 636] width 88 height 40
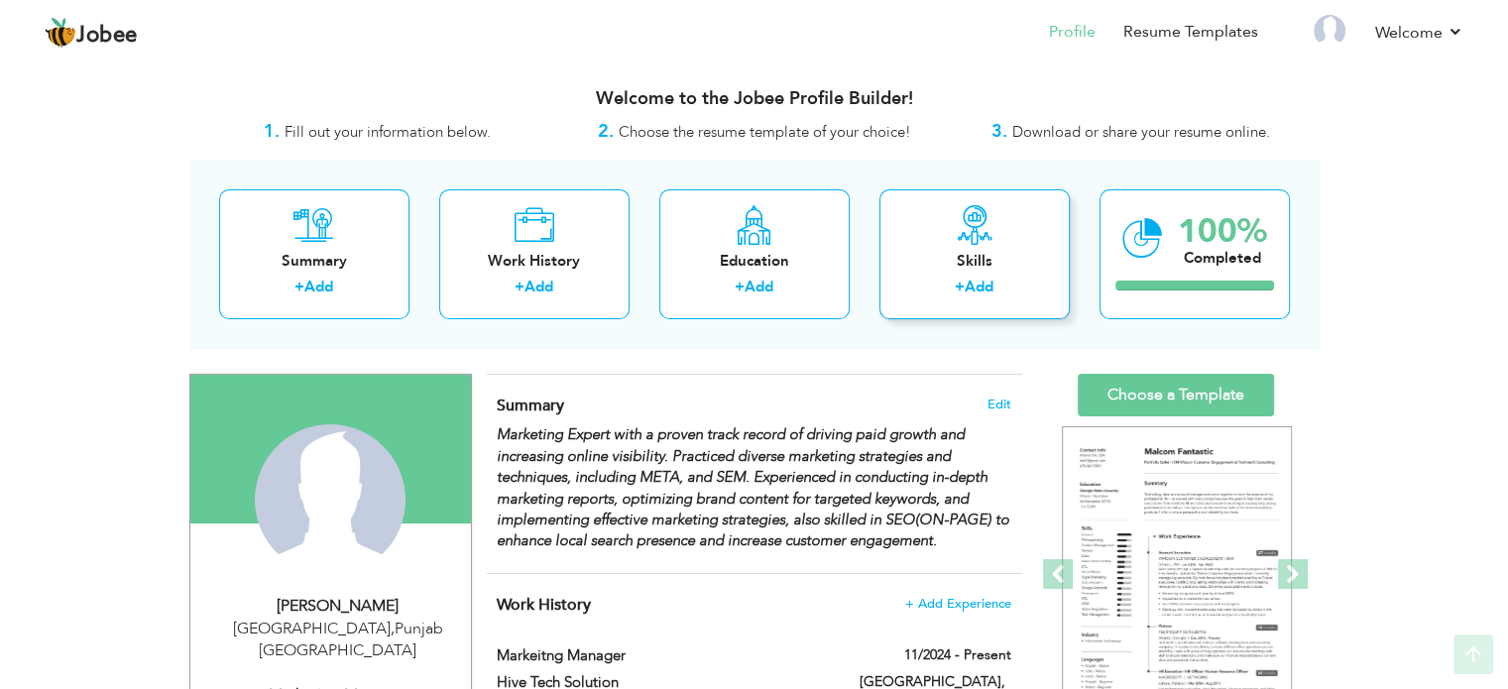
scroll to position [0, 0]
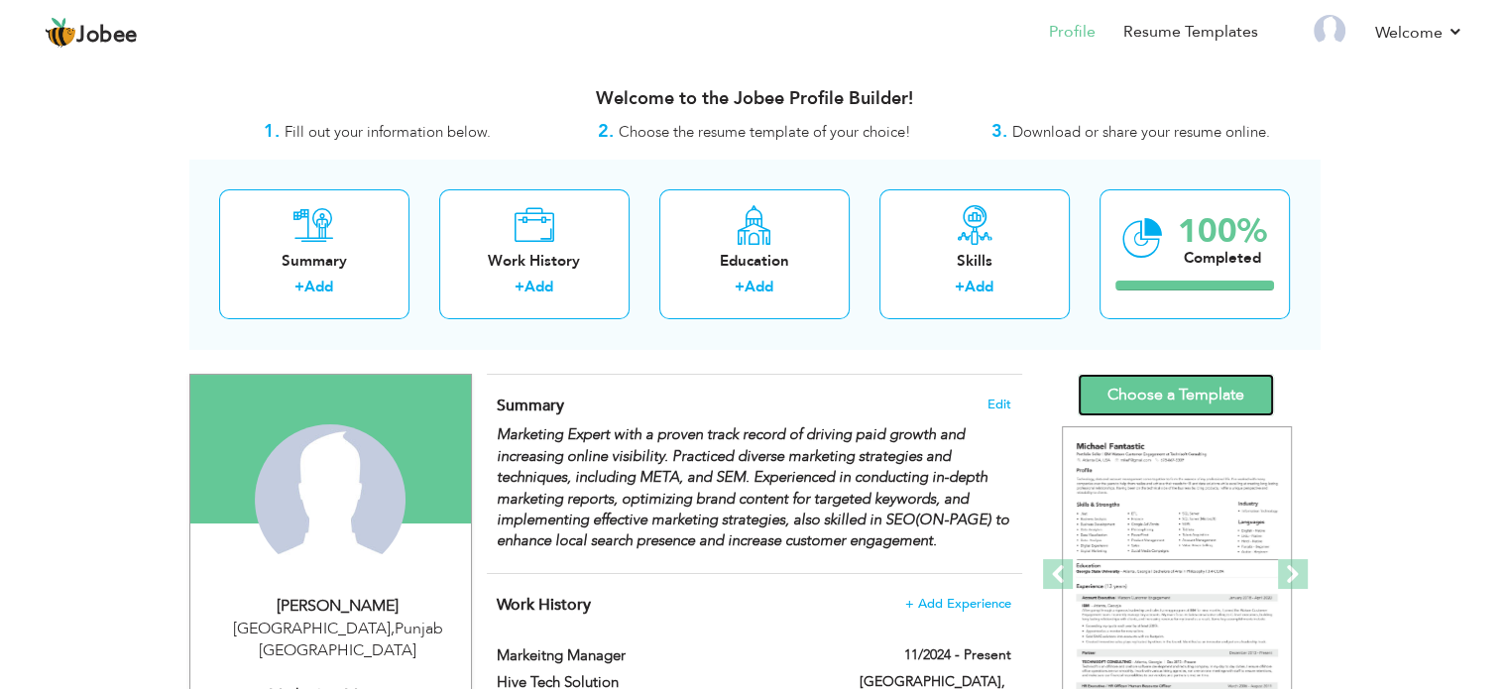
click at [1150, 386] on link "Choose a Template" at bounding box center [1176, 395] width 196 height 43
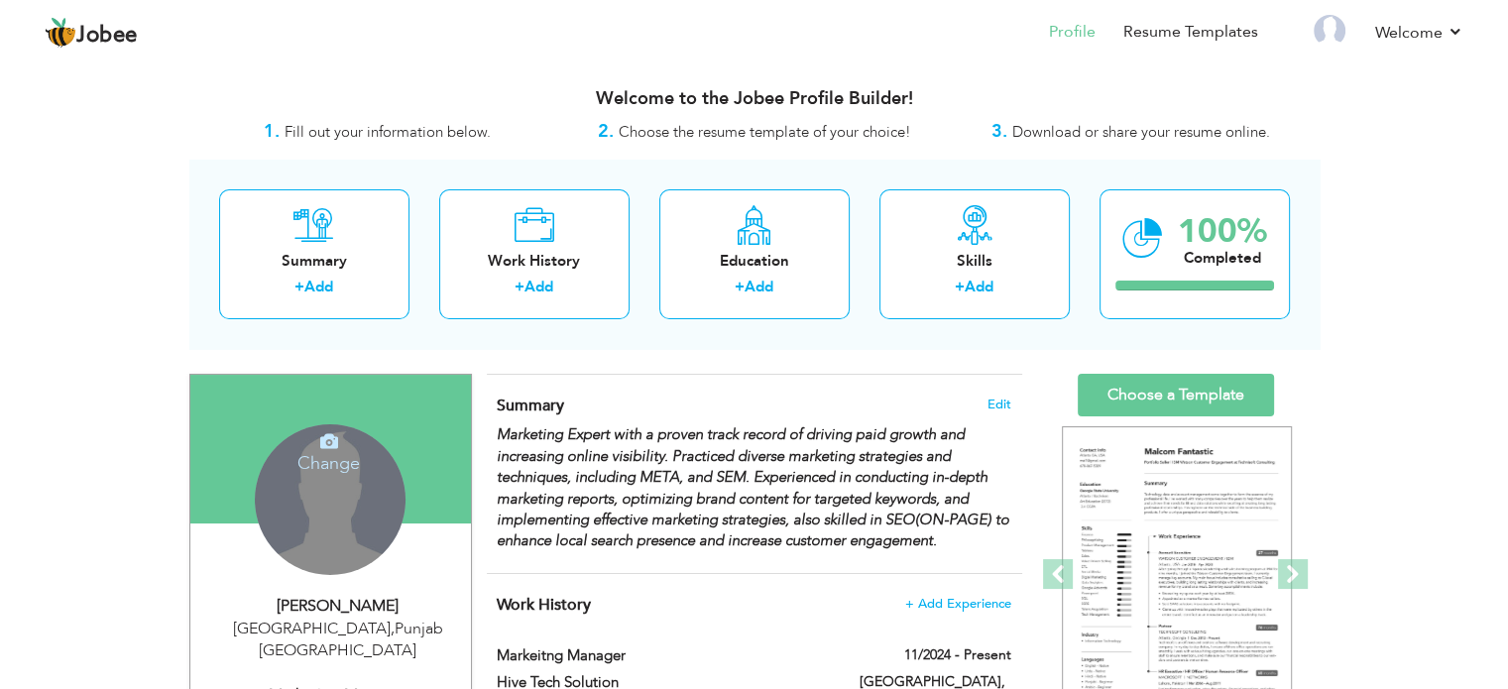
click at [311, 481] on div "Change Remove" at bounding box center [330, 499] width 151 height 151
click at [325, 449] on h4 "Change" at bounding box center [329, 450] width 142 height 48
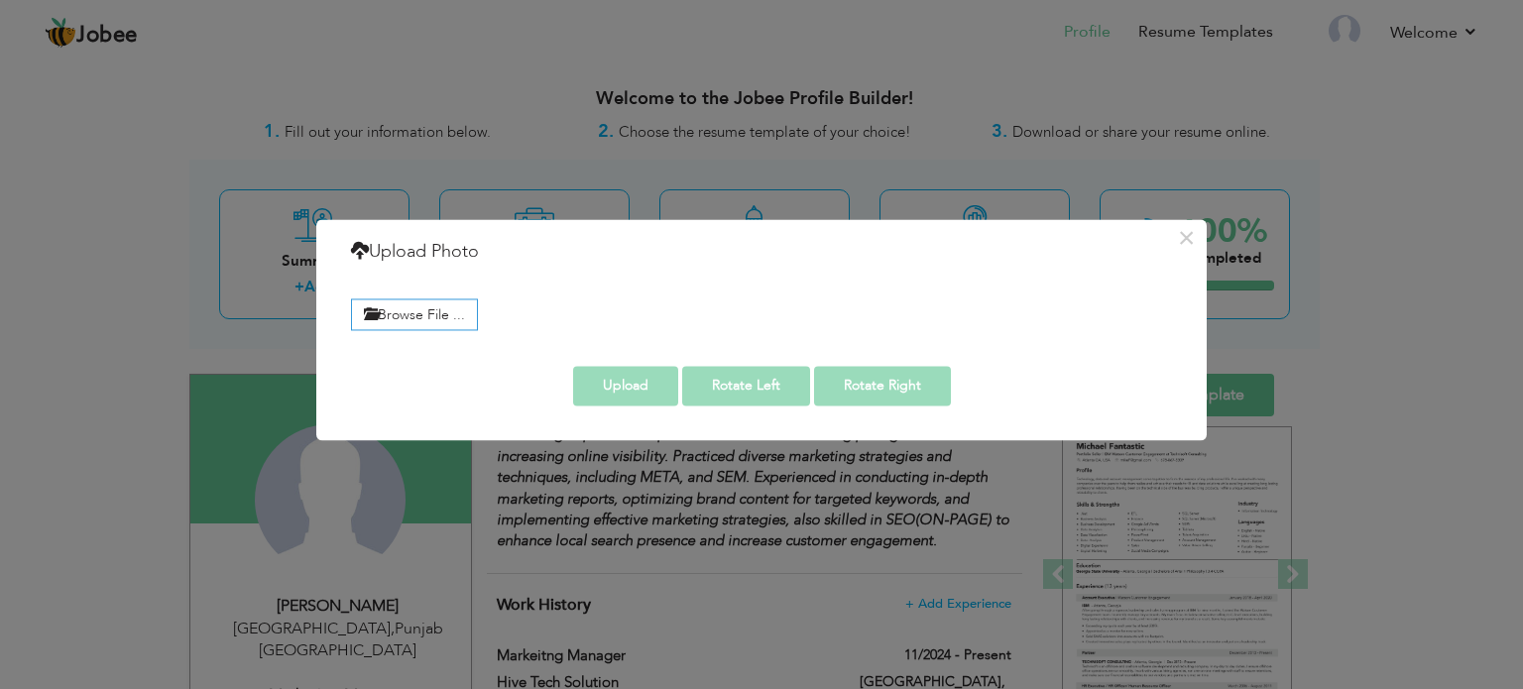
click at [439, 295] on div "Browse File ..." at bounding box center [761, 313] width 851 height 46
click at [433, 323] on label "Browse File ..." at bounding box center [414, 314] width 127 height 31
click at [0, 0] on input "Browse File ..." at bounding box center [0, 0] width 0 height 0
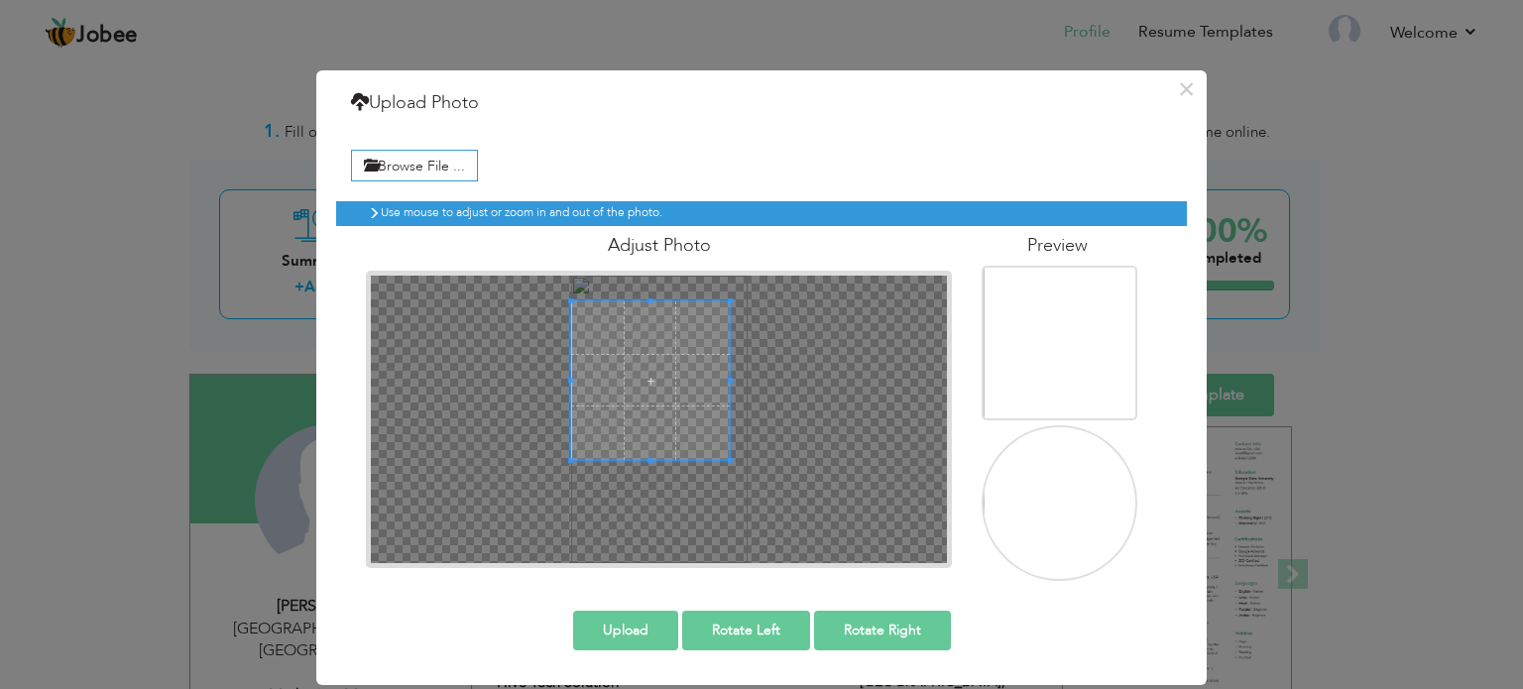
click at [595, 364] on span at bounding box center [650, 380] width 159 height 159
click at [641, 627] on button "Upload" at bounding box center [625, 631] width 105 height 40
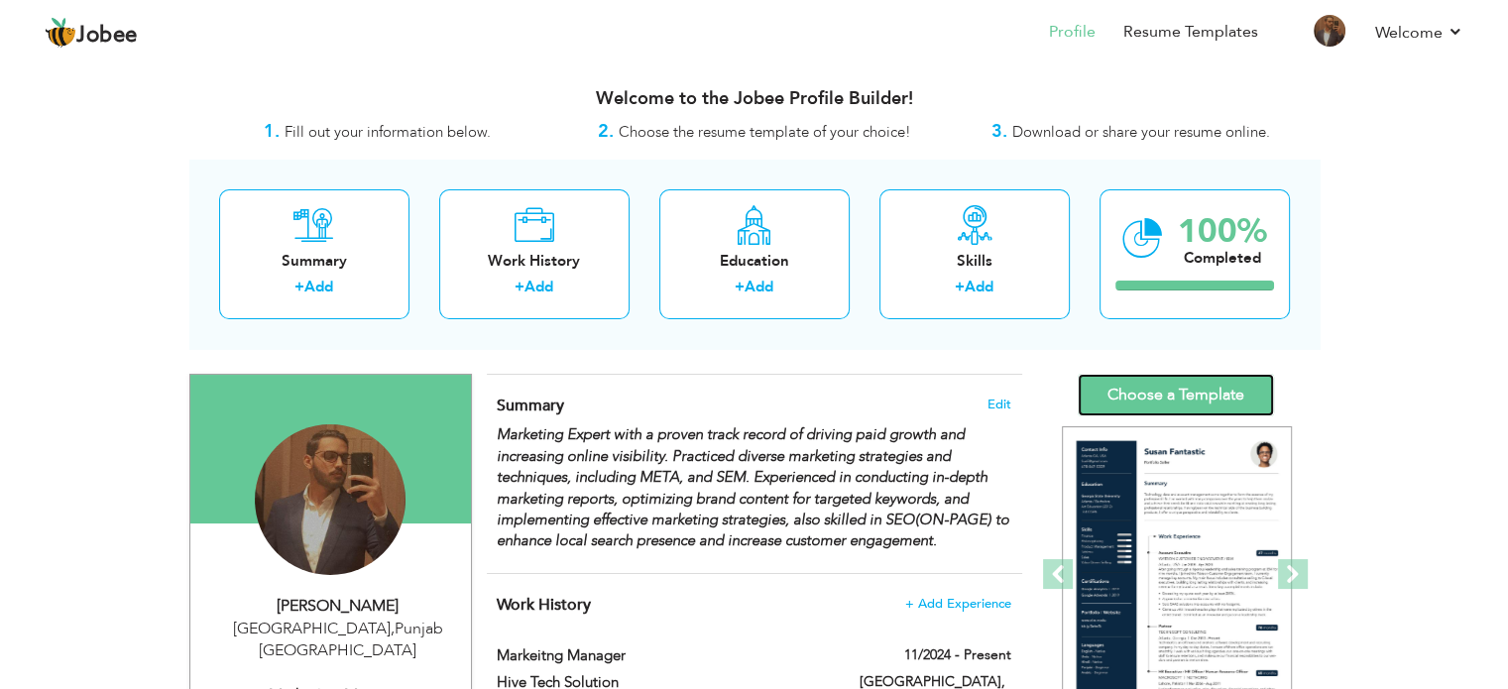
click at [1169, 415] on link "Choose a Template" at bounding box center [1176, 395] width 196 height 43
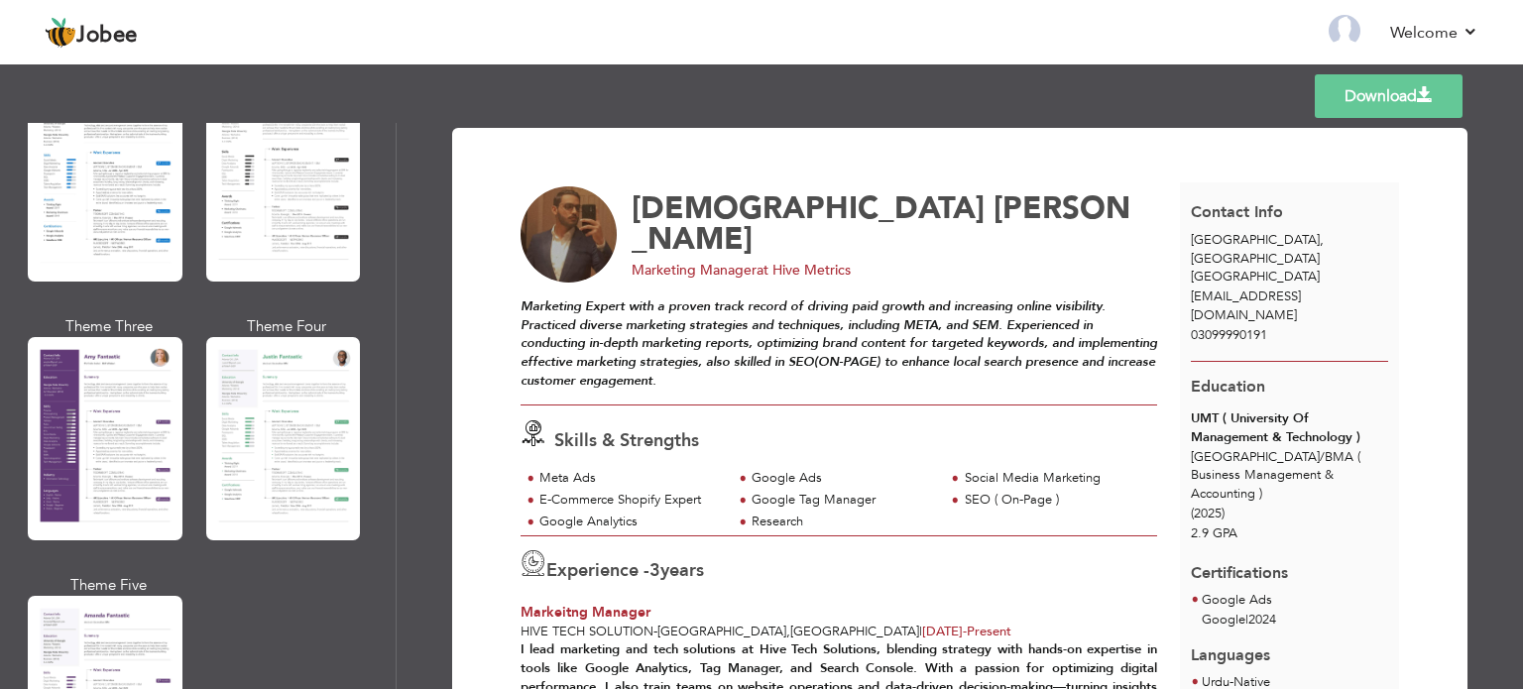
scroll to position [1684, 0]
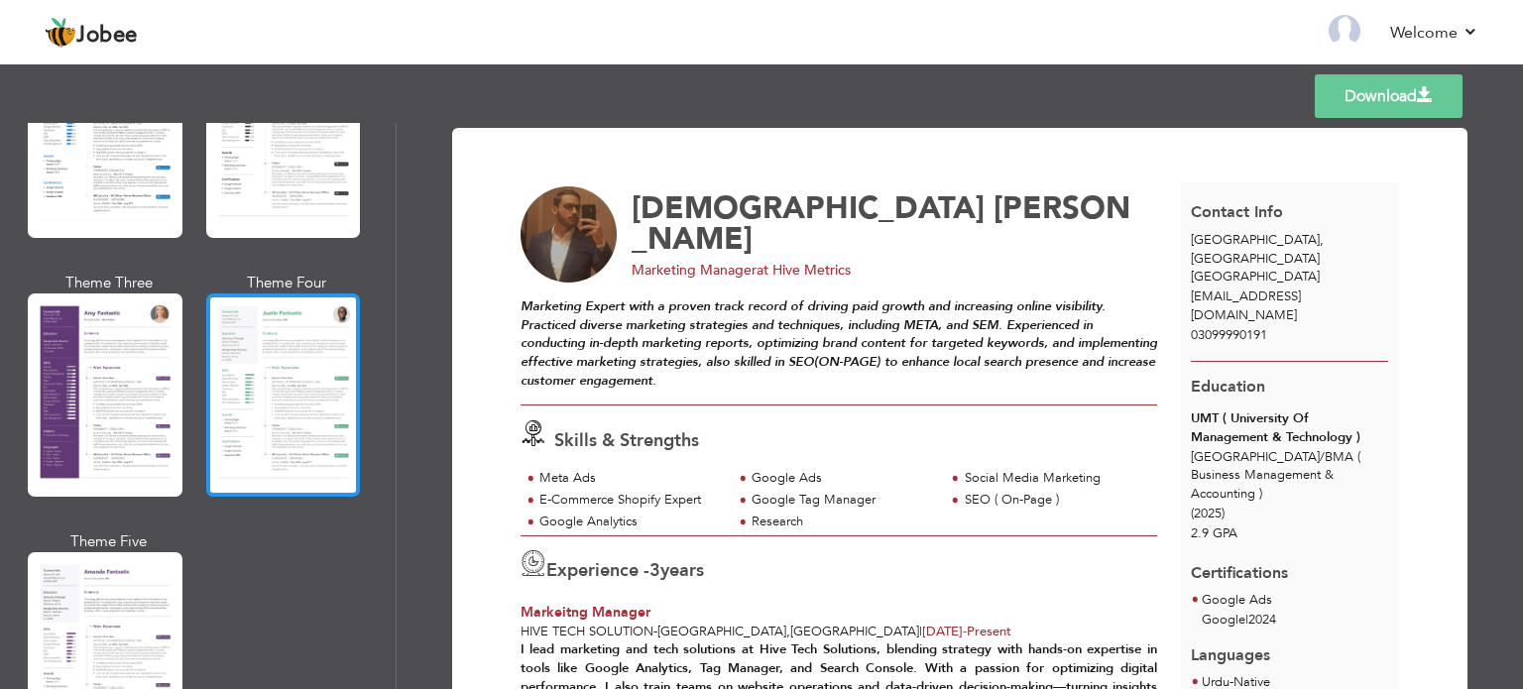
click at [258, 421] on div at bounding box center [283, 395] width 155 height 203
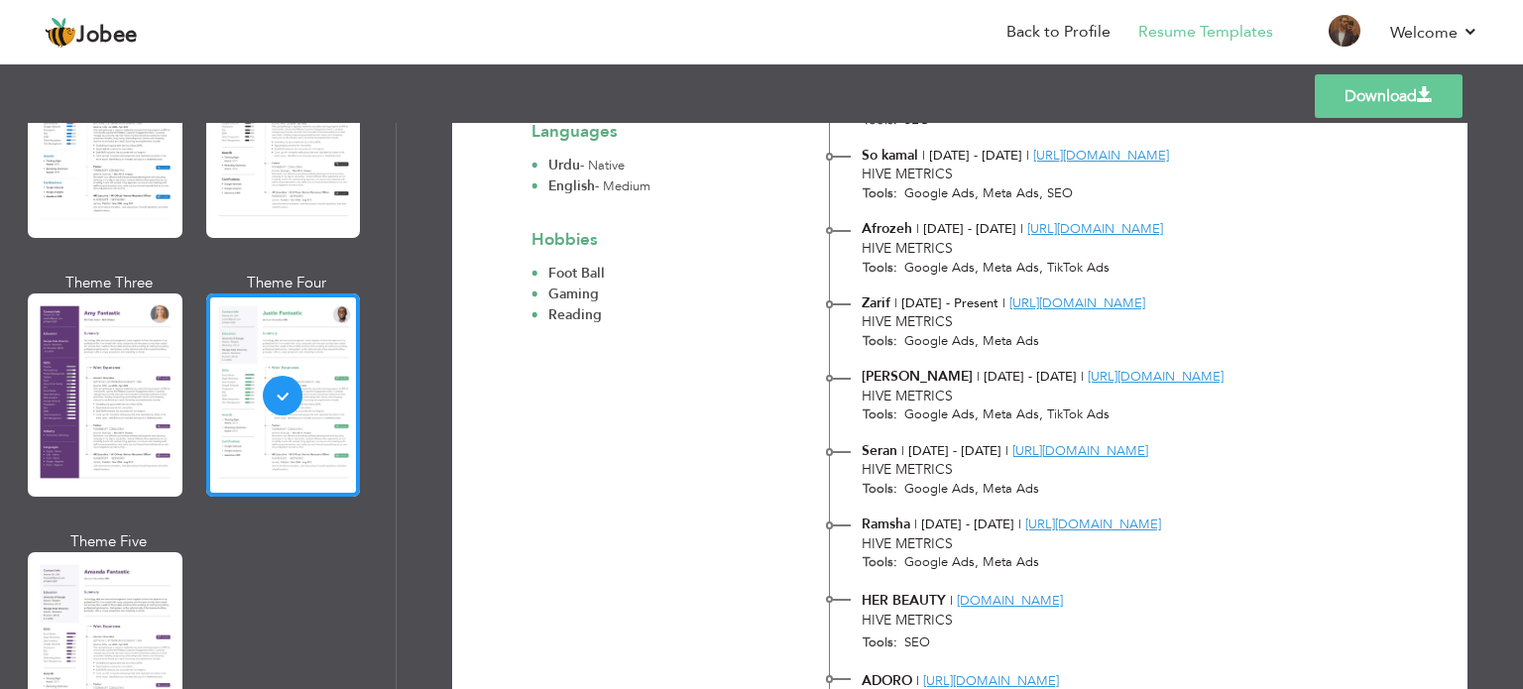
scroll to position [1088, 0]
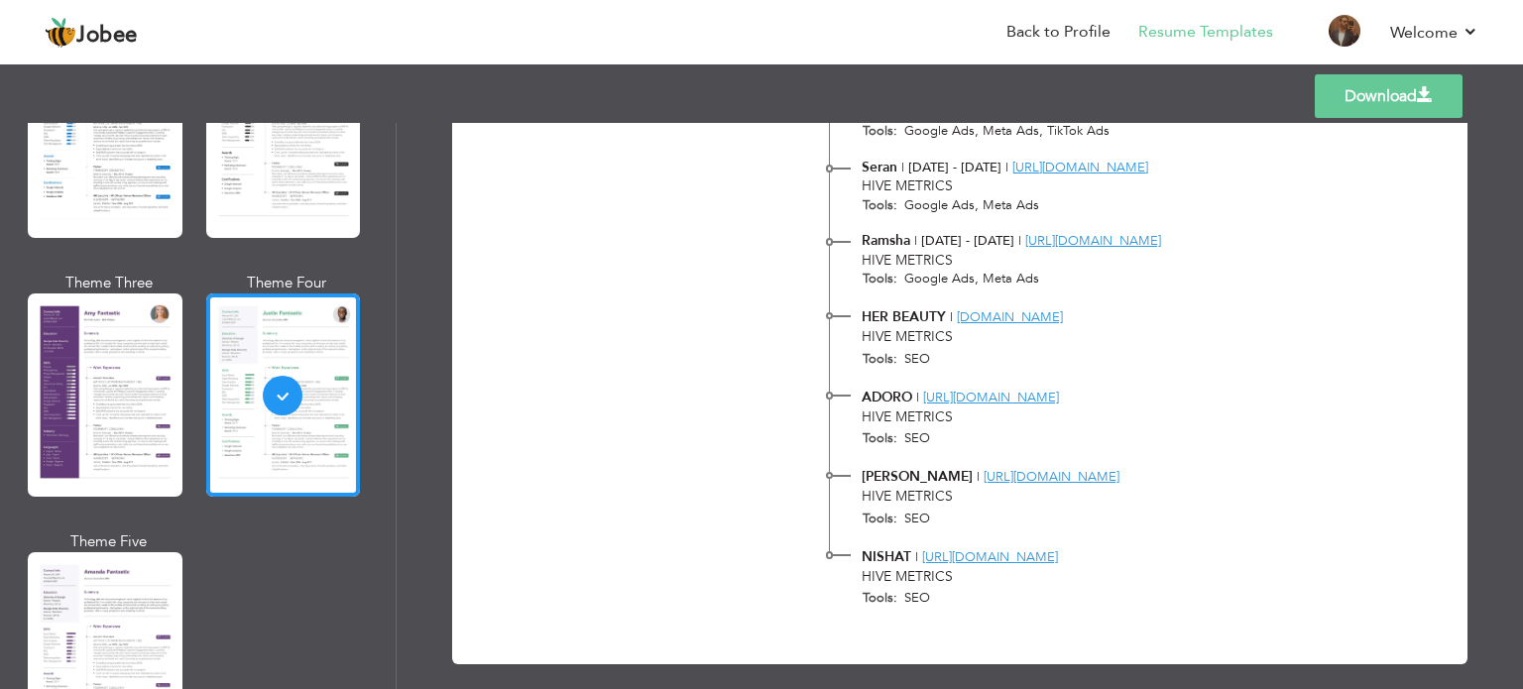
click at [1363, 103] on link "Download" at bounding box center [1389, 96] width 148 height 44
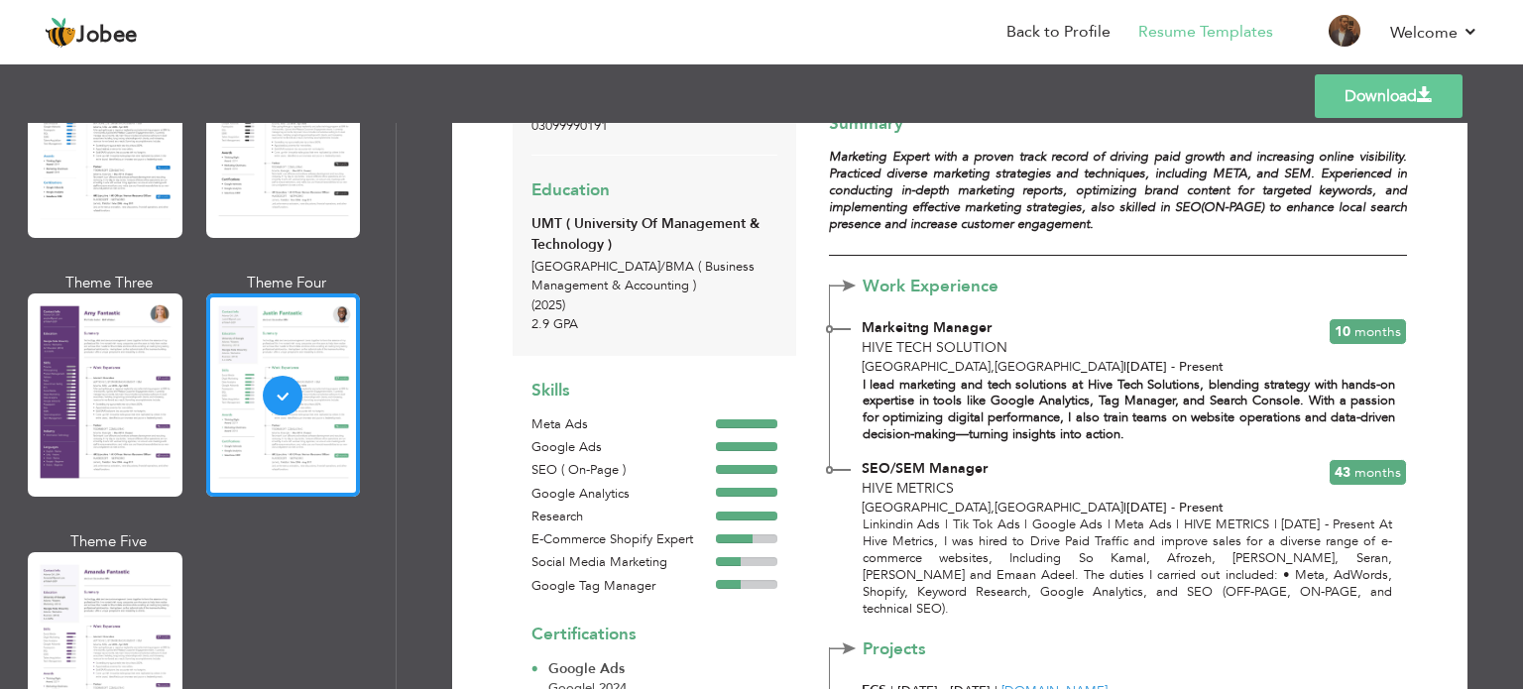
scroll to position [198, 0]
